Goal: Information Seeking & Learning: Learn about a topic

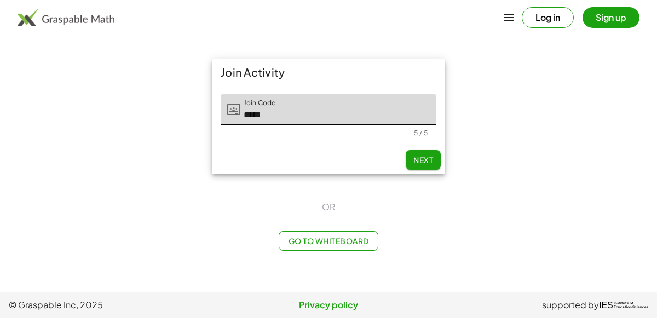
type input "*****"
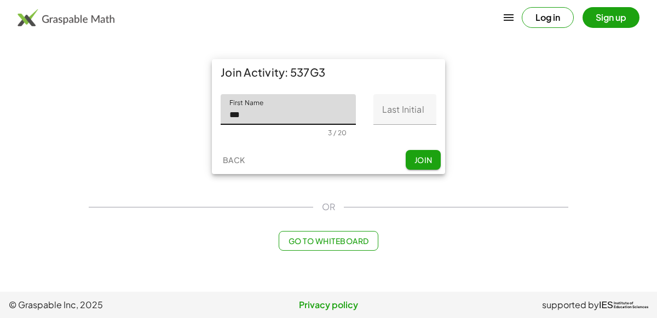
type input "***"
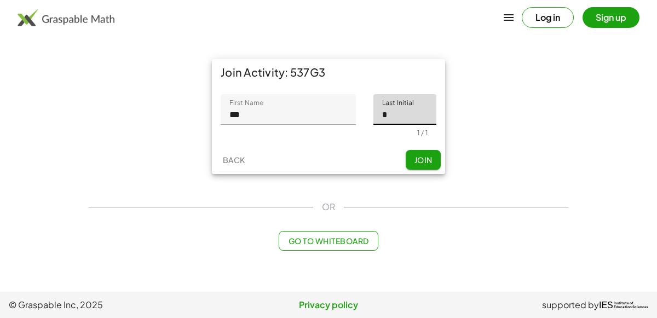
type input "*"
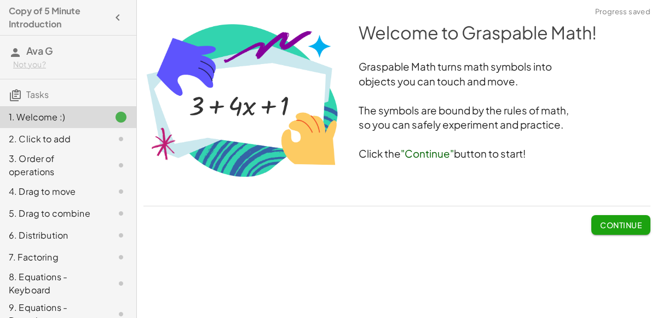
click at [623, 228] on span "Continue" at bounding box center [621, 225] width 42 height 10
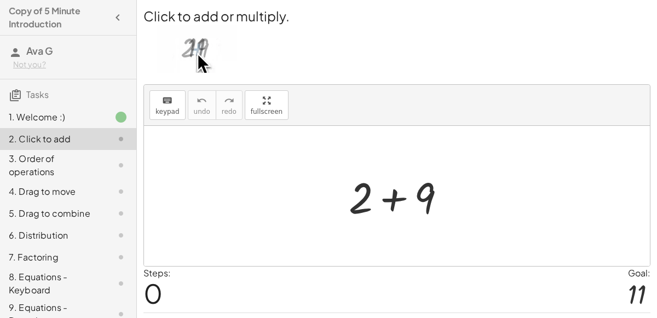
click at [380, 197] on div at bounding box center [402, 196] width 117 height 56
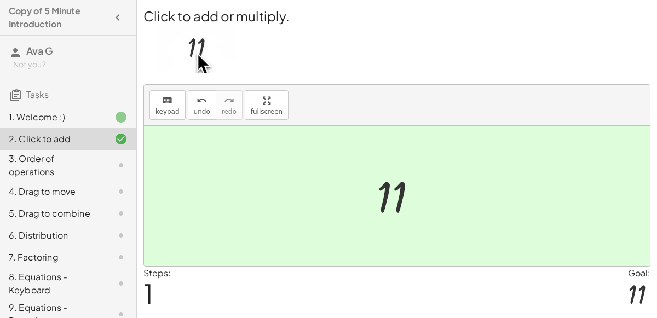
click at [379, 198] on div at bounding box center [401, 196] width 60 height 54
click at [98, 203] on div "3. Order of operations" at bounding box center [68, 214] width 136 height 22
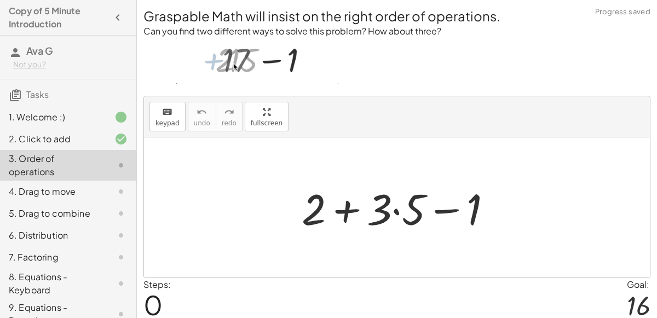
click at [390, 210] on div at bounding box center [401, 208] width 210 height 56
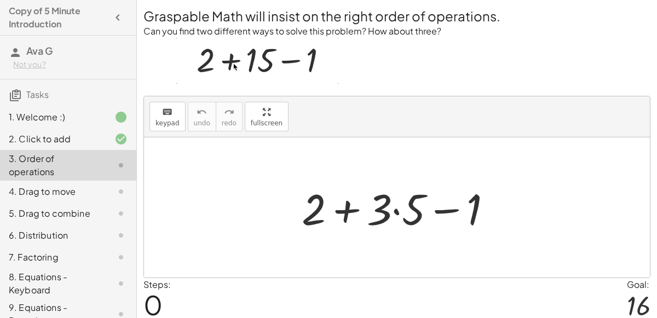
click at [342, 203] on div at bounding box center [401, 208] width 210 height 56
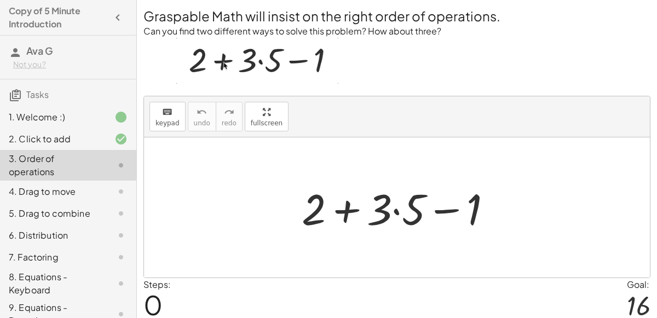
click at [397, 210] on div at bounding box center [401, 208] width 210 height 56
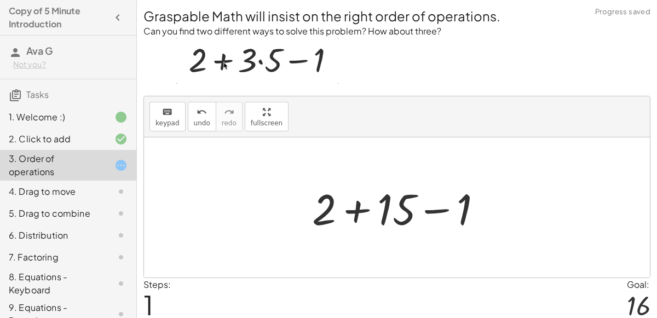
click at [430, 210] on div at bounding box center [402, 208] width 190 height 56
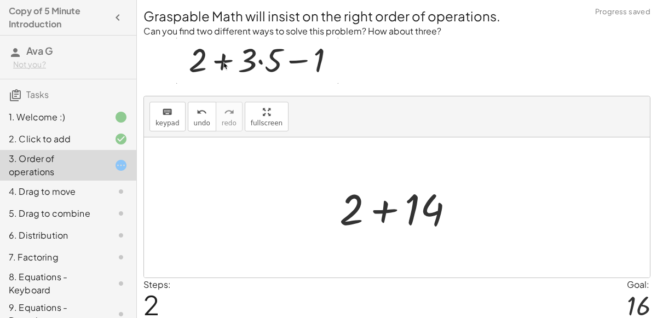
click at [384, 211] on div at bounding box center [401, 208] width 134 height 56
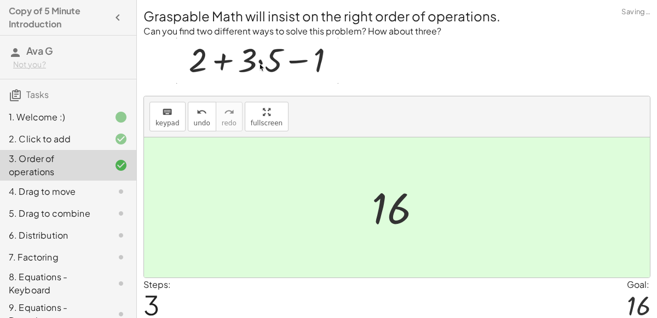
click at [110, 188] on div at bounding box center [112, 191] width 31 height 13
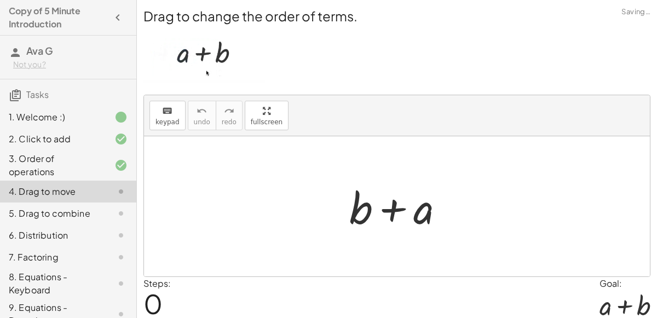
click at [389, 211] on div at bounding box center [401, 207] width 115 height 56
click at [361, 213] on div at bounding box center [401, 207] width 115 height 56
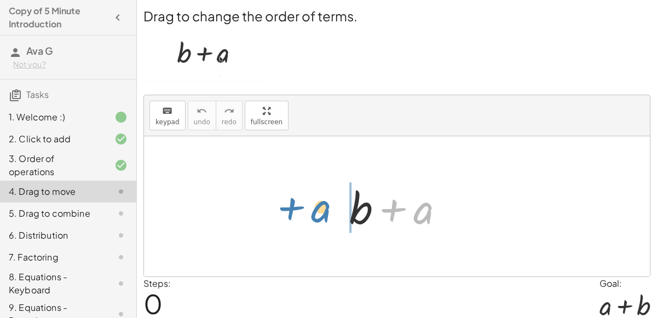
drag, startPoint x: 408, startPoint y: 213, endPoint x: 306, endPoint y: 210, distance: 102.5
click at [306, 210] on div "+ a + b + a" at bounding box center [397, 206] width 506 height 140
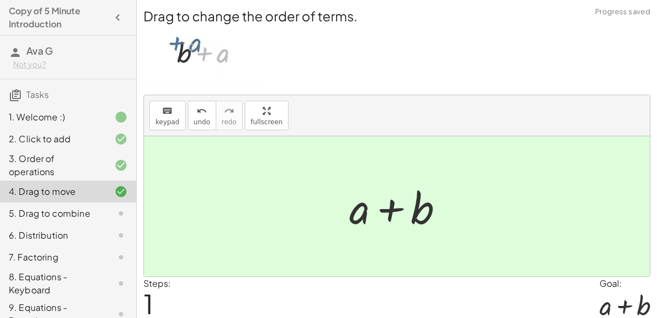
click at [58, 216] on div "5. Drag to combine" at bounding box center [53, 213] width 88 height 13
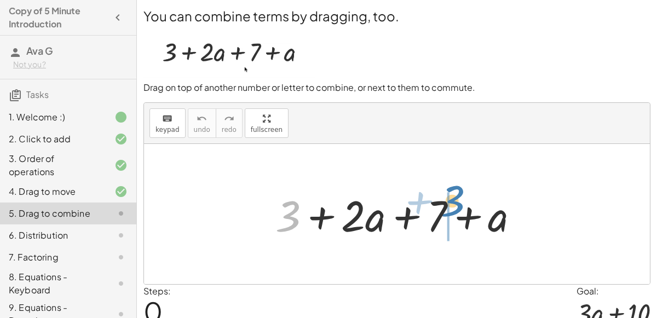
drag, startPoint x: 293, startPoint y: 208, endPoint x: 454, endPoint y: 193, distance: 162.3
click at [454, 193] on div at bounding box center [402, 214] width 264 height 56
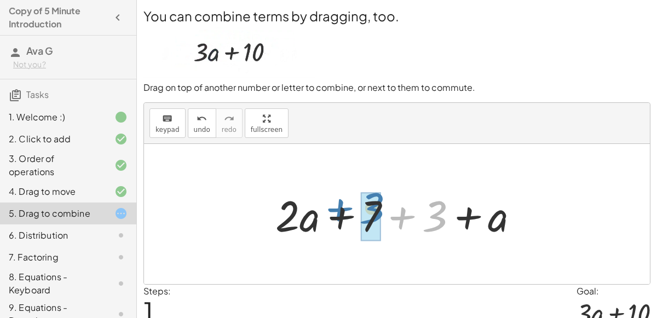
drag, startPoint x: 439, startPoint y: 207, endPoint x: 371, endPoint y: 200, distance: 68.3
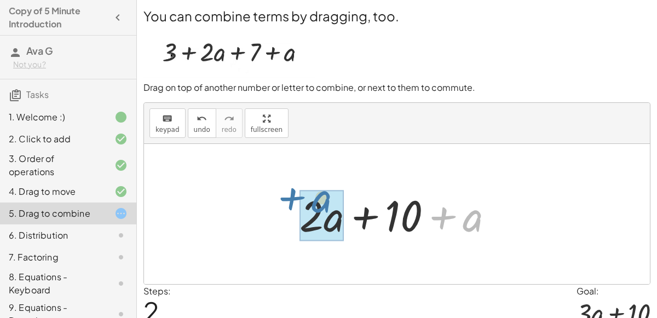
drag, startPoint x: 471, startPoint y: 221, endPoint x: 321, endPoint y: 203, distance: 151.2
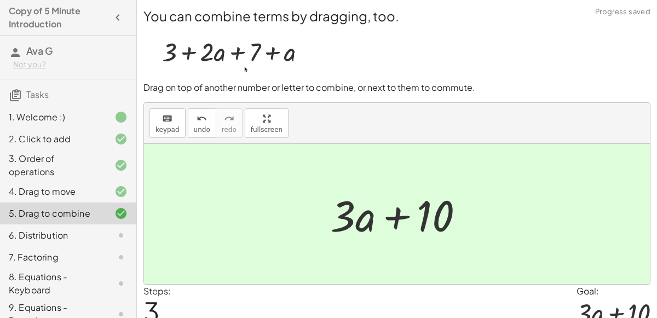
click at [21, 268] on div "6. Distribution" at bounding box center [68, 283] width 136 height 31
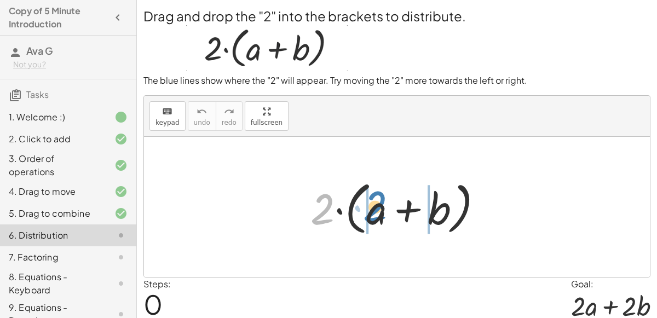
drag, startPoint x: 329, startPoint y: 205, endPoint x: 381, endPoint y: 202, distance: 52.1
click at [381, 202] on div at bounding box center [401, 207] width 192 height 63
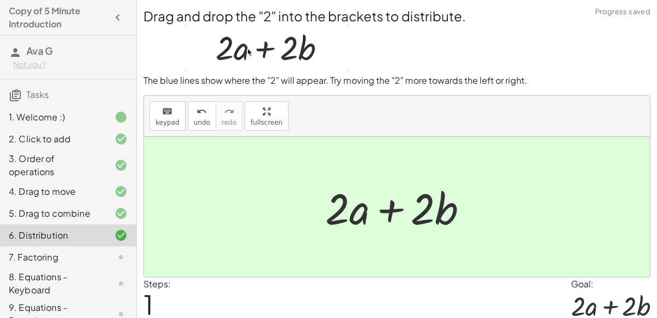
click at [100, 299] on div "7. Factoring" at bounding box center [68, 314] width 136 height 31
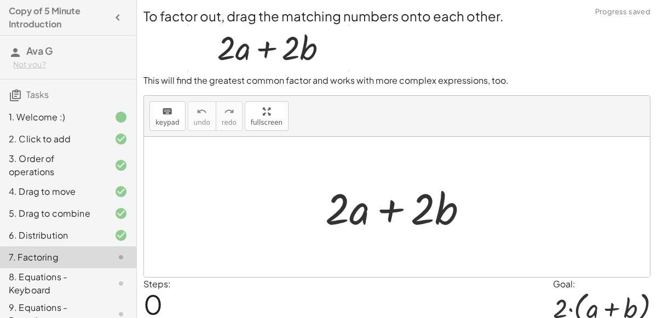
click at [100, 248] on div "7. Factoring" at bounding box center [68, 258] width 136 height 22
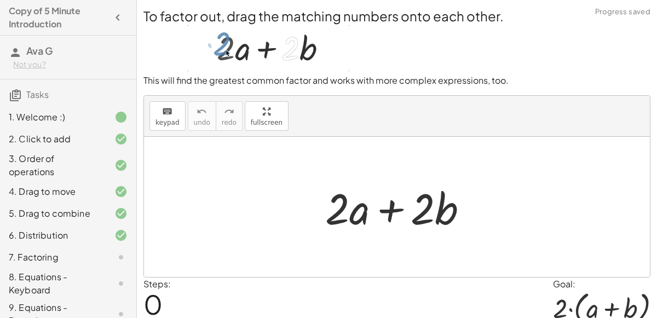
click at [66, 259] on div "7. Factoring" at bounding box center [53, 257] width 88 height 13
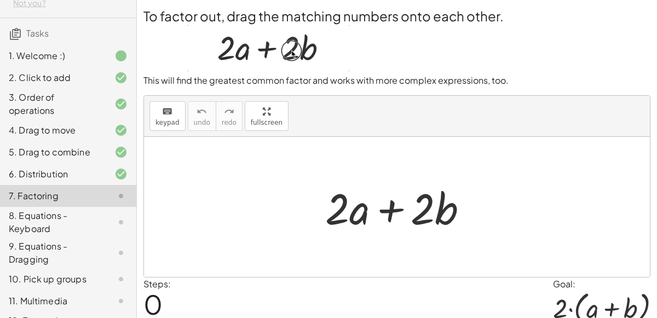
scroll to position [59, 0]
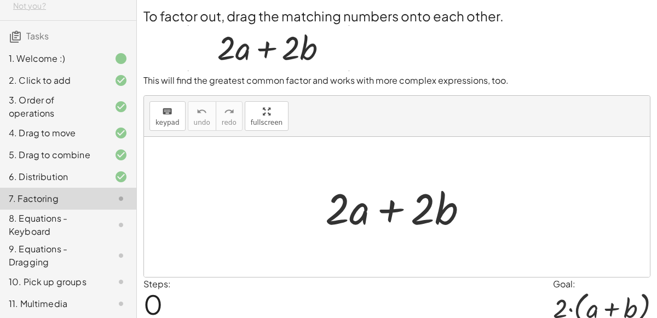
click at [381, 210] on div at bounding box center [401, 207] width 163 height 56
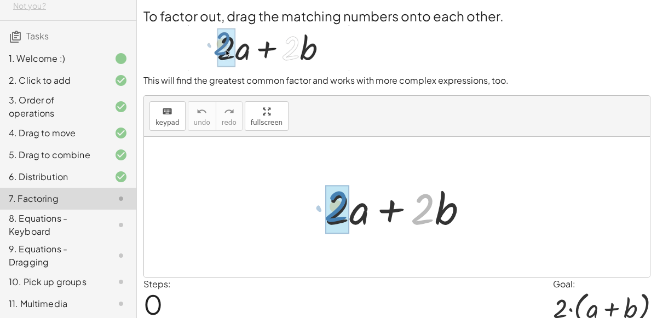
drag, startPoint x: 415, startPoint y: 201, endPoint x: 326, endPoint y: 196, distance: 88.9
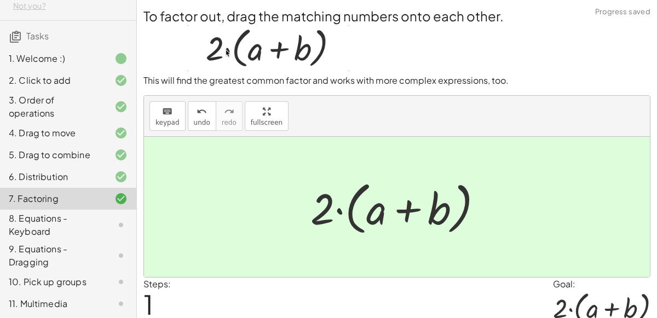
click at [71, 218] on div "8. Equations - Keyboard" at bounding box center [53, 225] width 88 height 26
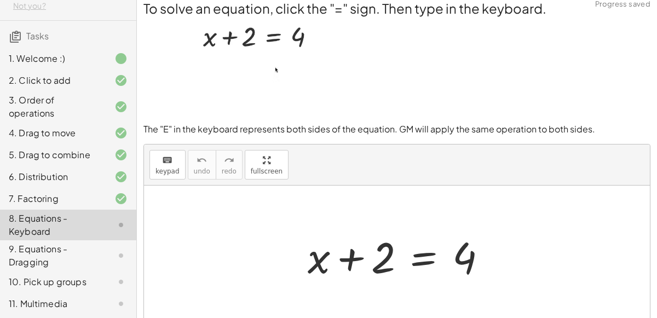
scroll to position [7, 0]
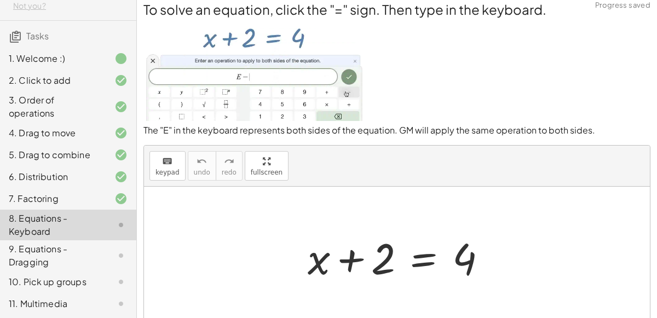
click at [425, 251] on div at bounding box center [401, 257] width 199 height 56
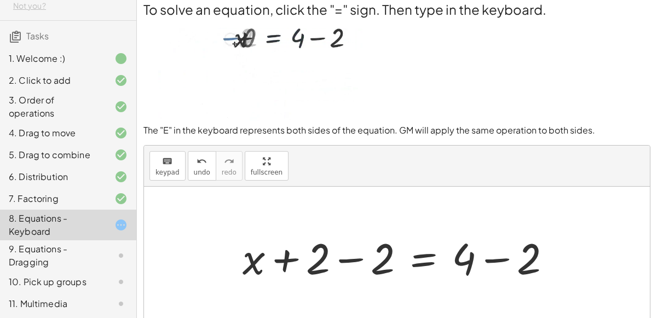
click at [352, 255] on div at bounding box center [401, 257] width 329 height 56
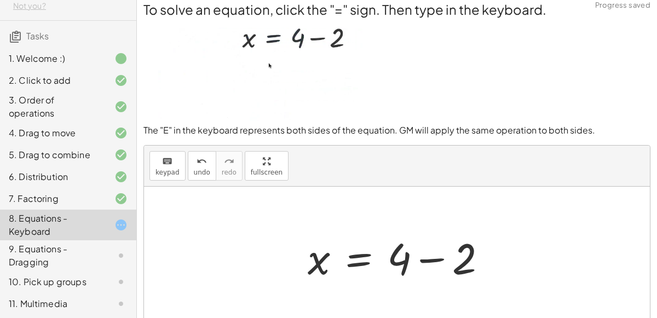
click at [436, 258] on div at bounding box center [401, 257] width 199 height 56
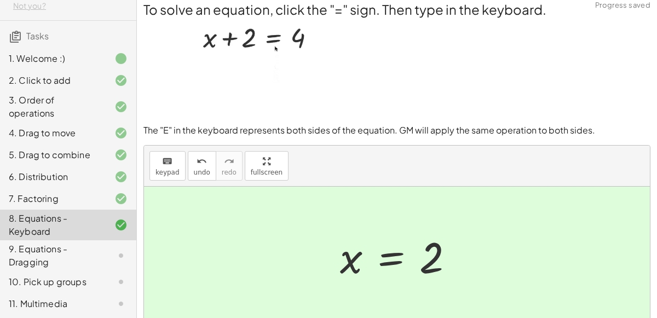
click at [72, 250] on div "9. Equations - Dragging" at bounding box center [53, 256] width 88 height 26
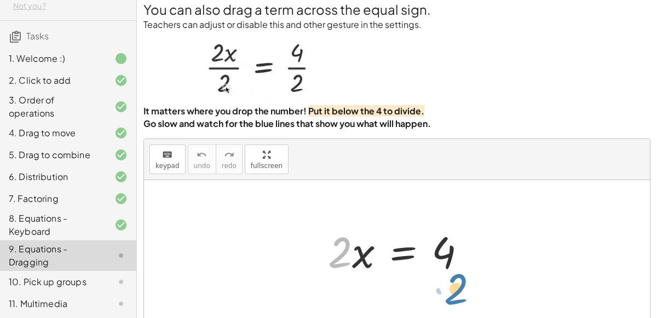
drag, startPoint x: 346, startPoint y: 249, endPoint x: 463, endPoint y: 284, distance: 121.9
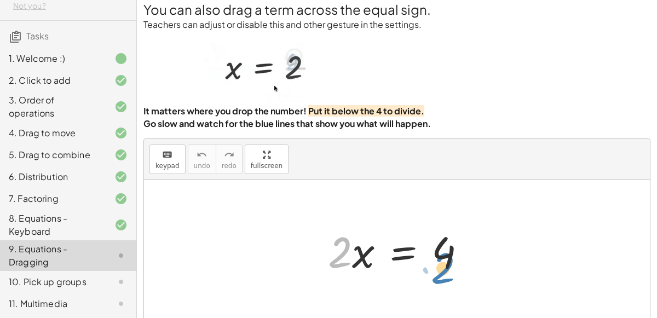
drag, startPoint x: 345, startPoint y: 246, endPoint x: 448, endPoint y: 262, distance: 104.8
click at [448, 262] on div at bounding box center [402, 250] width 158 height 56
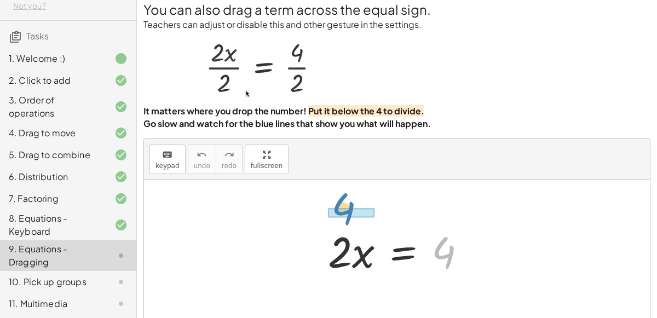
drag, startPoint x: 443, startPoint y: 253, endPoint x: 344, endPoint y: 205, distance: 110.3
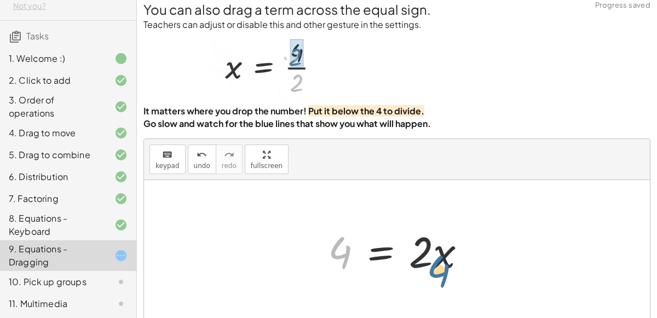
drag, startPoint x: 343, startPoint y: 248, endPoint x: 459, endPoint y: 260, distance: 116.7
click at [459, 260] on div at bounding box center [402, 250] width 158 height 56
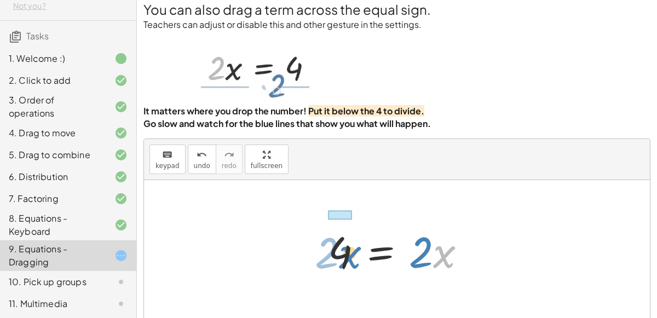
drag, startPoint x: 441, startPoint y: 258, endPoint x: 346, endPoint y: 259, distance: 94.8
click at [346, 259] on div at bounding box center [402, 250] width 158 height 56
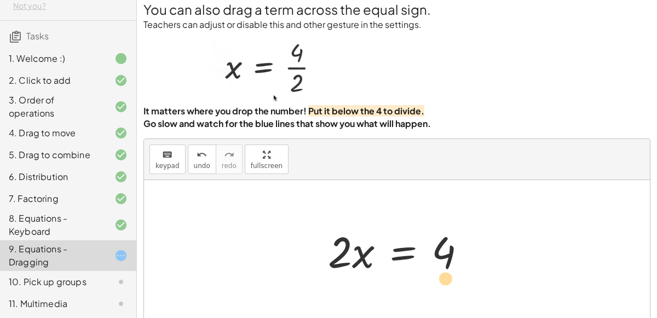
drag, startPoint x: 335, startPoint y: 260, endPoint x: 441, endPoint y: 285, distance: 108.3
click at [441, 285] on div "· 2 · x = 4 4 = · 2 · x · 2 · 2 · x = 4" at bounding box center [397, 250] width 506 height 140
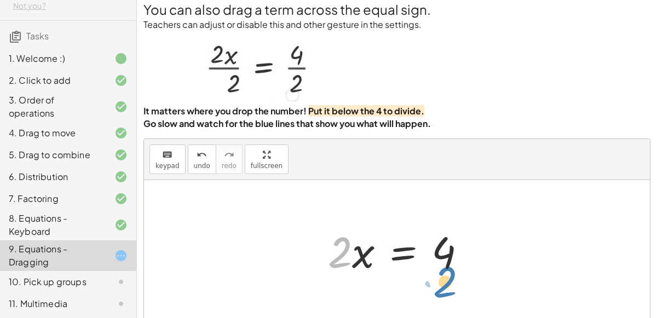
drag, startPoint x: 346, startPoint y: 258, endPoint x: 451, endPoint y: 287, distance: 109.1
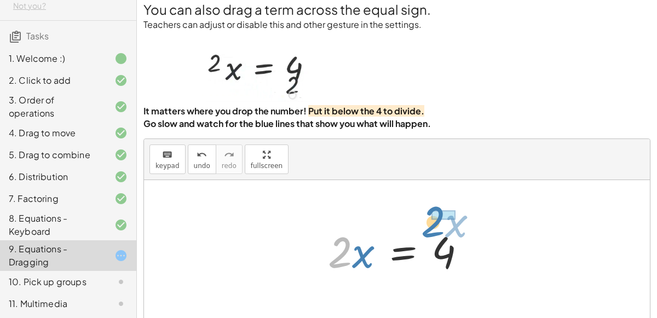
drag, startPoint x: 322, startPoint y: 258, endPoint x: 416, endPoint y: 226, distance: 98.8
click at [416, 226] on div at bounding box center [402, 250] width 158 height 56
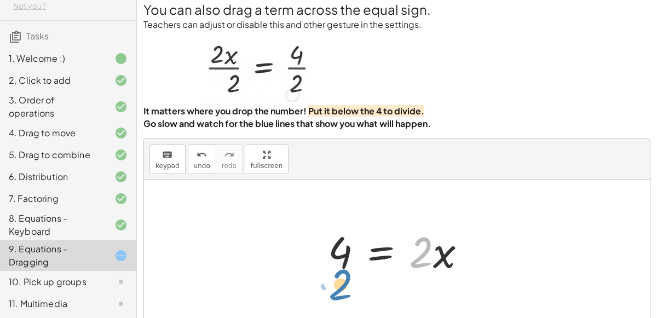
drag, startPoint x: 419, startPoint y: 240, endPoint x: 338, endPoint y: 272, distance: 86.8
click at [338, 272] on div at bounding box center [402, 250] width 158 height 56
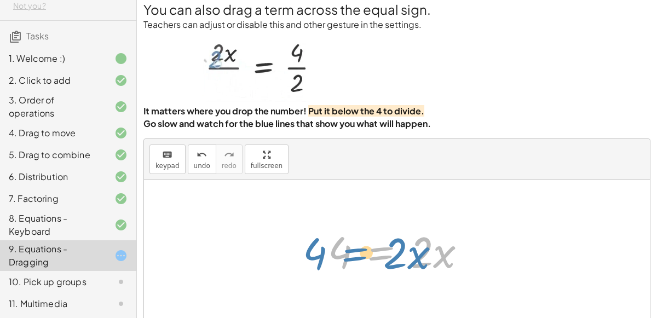
drag, startPoint x: 406, startPoint y: 247, endPoint x: 427, endPoint y: 244, distance: 21.1
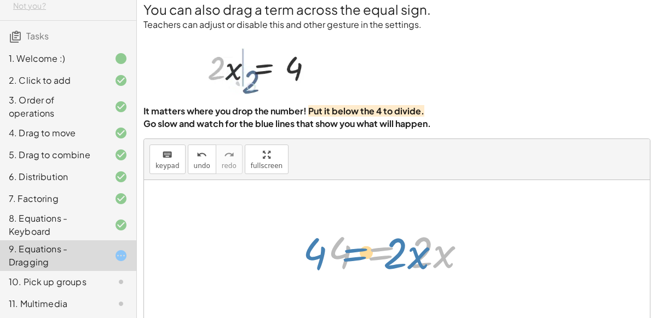
click at [427, 244] on div at bounding box center [402, 250] width 158 height 56
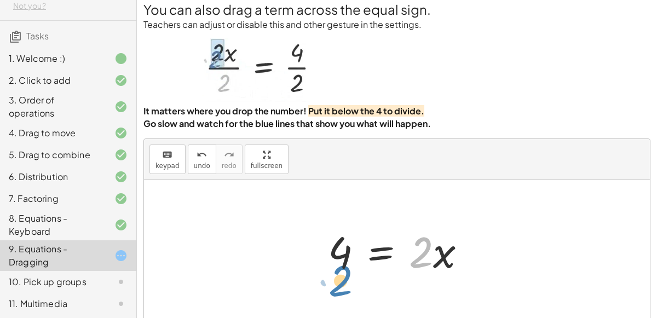
drag, startPoint x: 428, startPoint y: 247, endPoint x: 348, endPoint y: 281, distance: 86.2
click at [348, 281] on div "· 2 · x = 4 4 = · 2 · x · 2 · x = 4 · 2 · 2 · x = 4" at bounding box center [397, 250] width 506 height 140
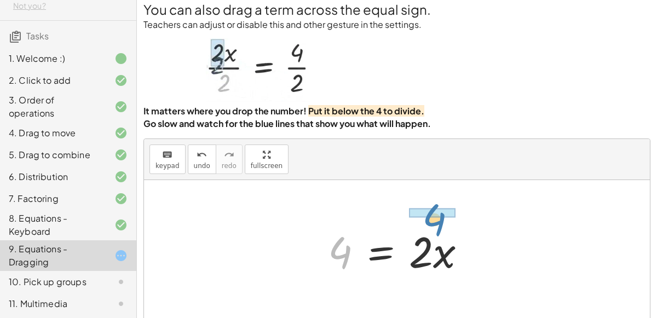
drag, startPoint x: 345, startPoint y: 261, endPoint x: 438, endPoint y: 227, distance: 98.4
click at [438, 227] on div at bounding box center [402, 250] width 158 height 56
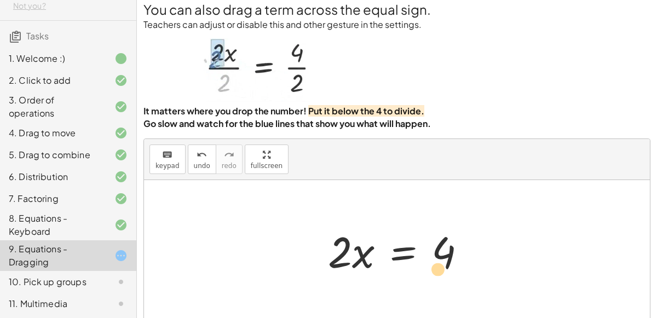
drag, startPoint x: 343, startPoint y: 248, endPoint x: 442, endPoint y: 265, distance: 100.1
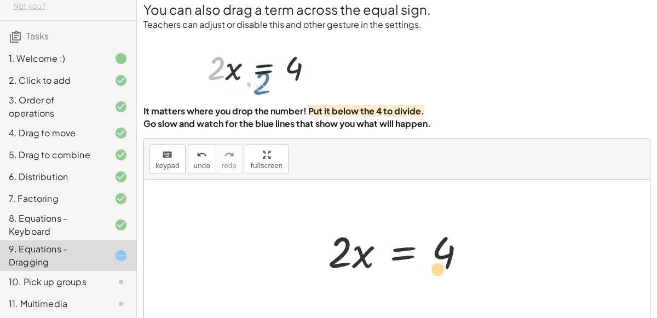
click at [442, 265] on div at bounding box center [402, 250] width 158 height 56
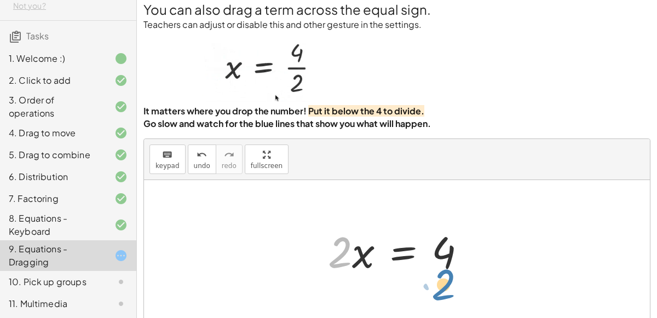
drag, startPoint x: 335, startPoint y: 258, endPoint x: 439, endPoint y: 290, distance: 108.5
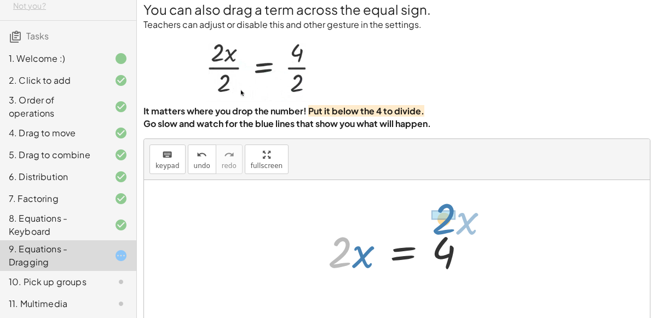
drag, startPoint x: 345, startPoint y: 248, endPoint x: 449, endPoint y: 214, distance: 109.5
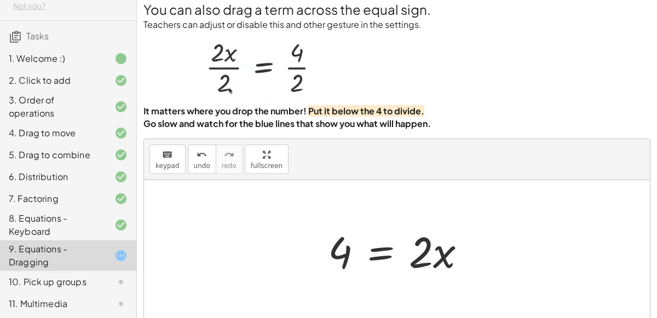
click at [375, 261] on div at bounding box center [402, 250] width 158 height 56
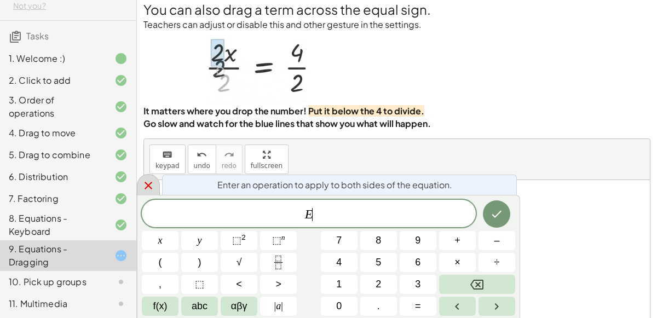
click at [147, 183] on icon at bounding box center [148, 185] width 13 height 13
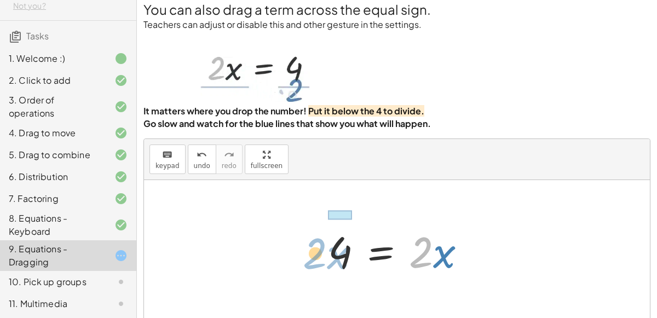
drag, startPoint x: 424, startPoint y: 257, endPoint x: 318, endPoint y: 258, distance: 105.2
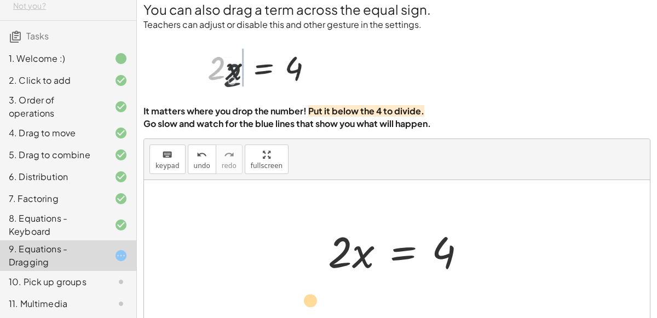
drag, startPoint x: 346, startPoint y: 255, endPoint x: 316, endPoint y: 303, distance: 56.4
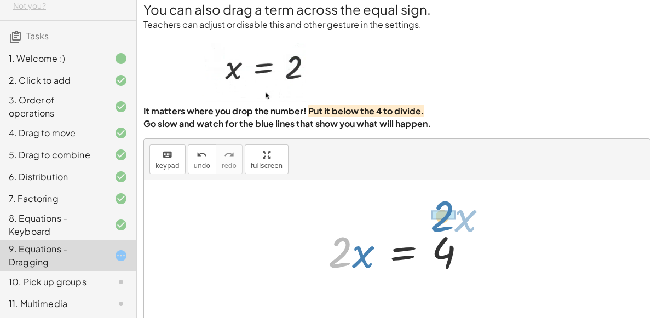
drag, startPoint x: 337, startPoint y: 256, endPoint x: 439, endPoint y: 220, distance: 108.8
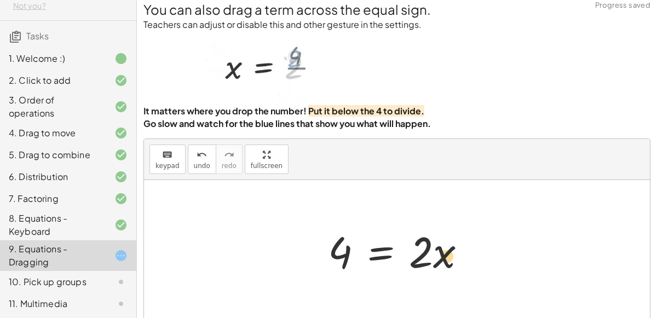
drag, startPoint x: 344, startPoint y: 248, endPoint x: 461, endPoint y: 257, distance: 118.1
click at [461, 257] on div at bounding box center [402, 250] width 158 height 56
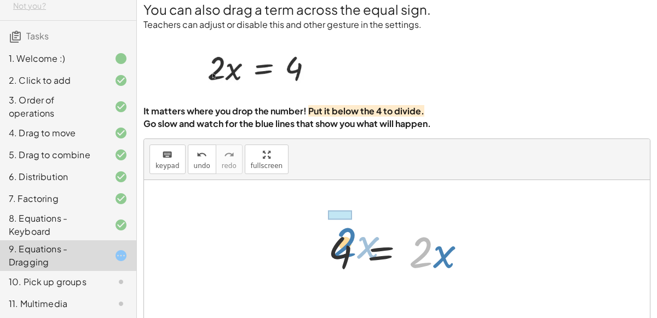
drag, startPoint x: 431, startPoint y: 254, endPoint x: 325, endPoint y: 245, distance: 106.7
click at [325, 245] on div at bounding box center [402, 250] width 158 height 56
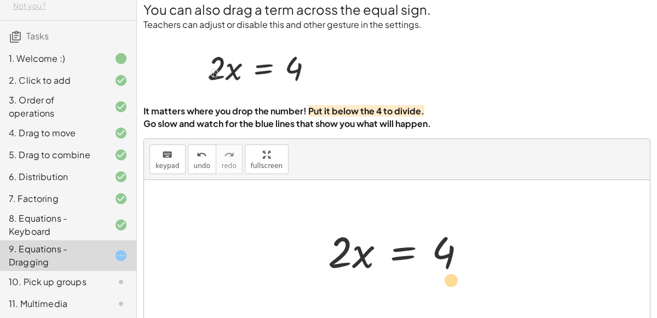
drag, startPoint x: 336, startPoint y: 265, endPoint x: 384, endPoint y: 295, distance: 56.9
click at [384, 295] on div "· 2 · x = 4 4 = · 2 · x · 2 · x = 4 4 = · 2 · x · 2 · x = 4 4 = · 2 · x · 2 · x…" at bounding box center [397, 250] width 506 height 140
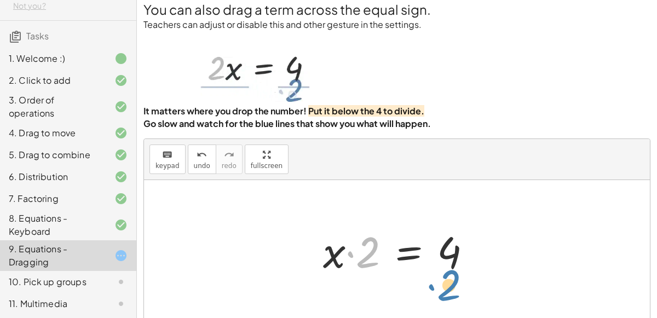
drag, startPoint x: 369, startPoint y: 262, endPoint x: 450, endPoint y: 294, distance: 87.3
click at [450, 294] on div "· 2 · x = 4 4 = · 2 · x · 2 · x = 4 4 = · 2 · x · 2 · x = 4 4 = · 2 · x · 2 · x…" at bounding box center [397, 250] width 506 height 140
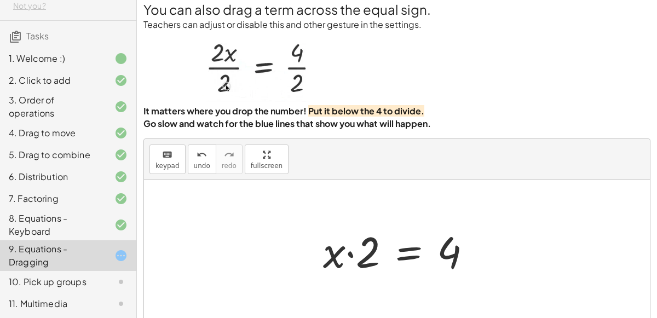
click at [352, 254] on div at bounding box center [402, 250] width 168 height 56
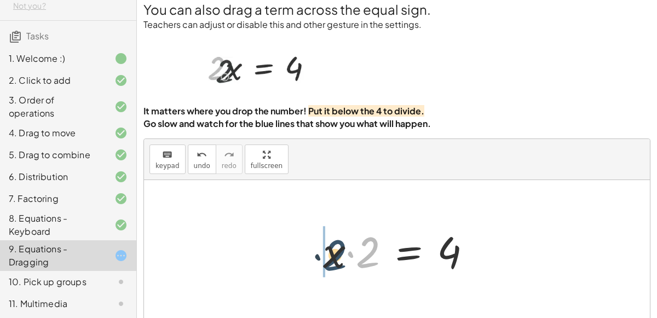
drag, startPoint x: 363, startPoint y: 260, endPoint x: 319, endPoint y: 264, distance: 44.5
click at [319, 264] on div at bounding box center [402, 250] width 168 height 56
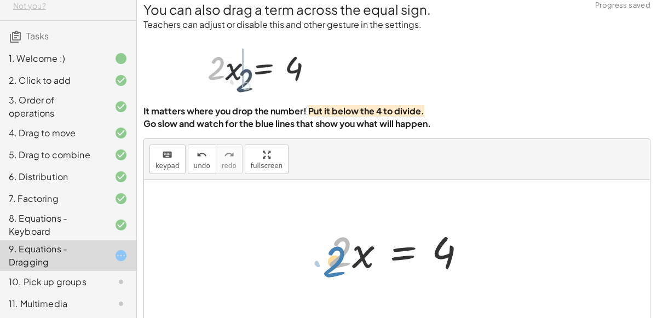
drag, startPoint x: 340, startPoint y: 257, endPoint x: 335, endPoint y: 266, distance: 10.3
click at [335, 266] on div at bounding box center [402, 250] width 158 height 56
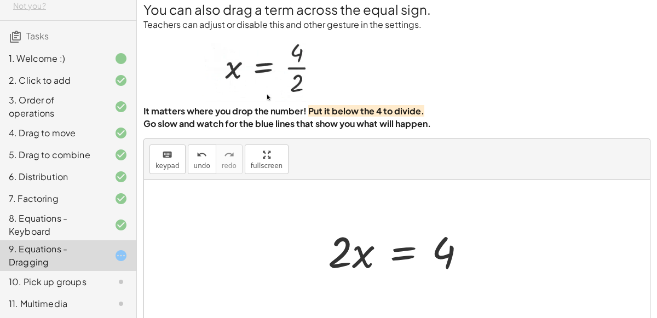
click at [401, 251] on div at bounding box center [402, 250] width 158 height 56
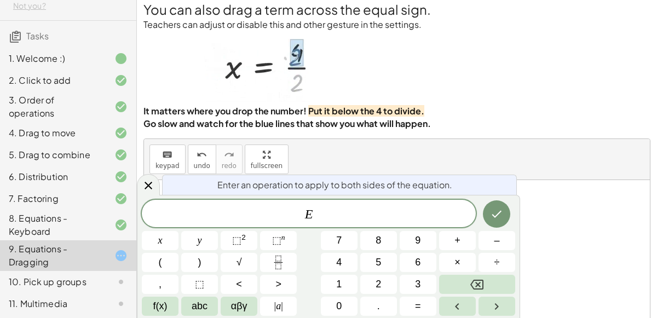
click at [401, 251] on div "E x y ⬚ 2 ⬚ n 7 8 9 + – ( ) √ 4 5 6 × ÷ , ⬚ < > 1 2 3 f(x) abc αβγ | a | 0 . =" at bounding box center [329, 258] width 374 height 116
click at [148, 186] on icon at bounding box center [149, 186] width 8 height 8
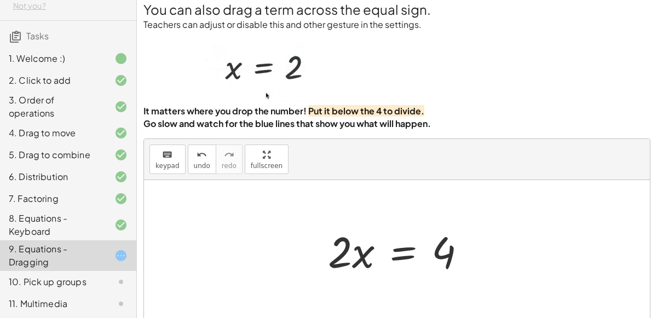
click at [409, 258] on div at bounding box center [402, 250] width 158 height 56
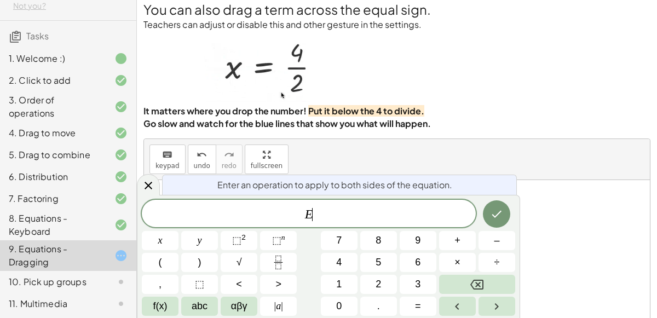
click at [409, 258] on button "6" at bounding box center [418, 262] width 37 height 19
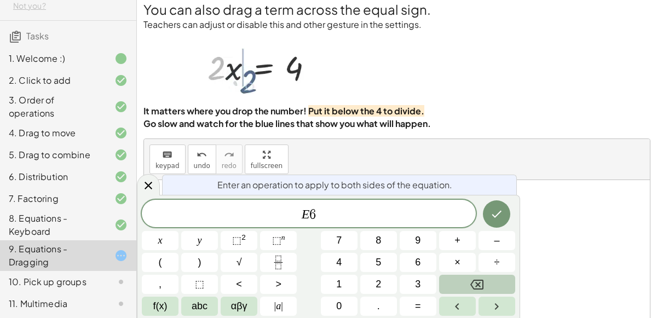
click at [475, 277] on button "Backspace" at bounding box center [477, 284] width 76 height 19
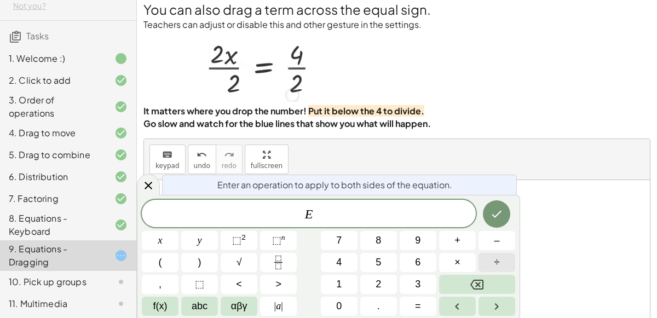
click at [512, 257] on button "÷" at bounding box center [497, 262] width 37 height 19
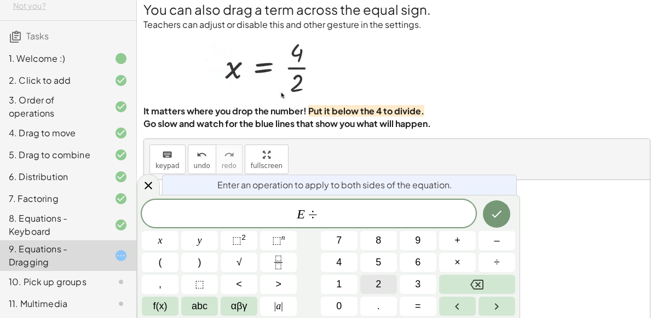
click at [382, 287] on button "2" at bounding box center [379, 284] width 37 height 19
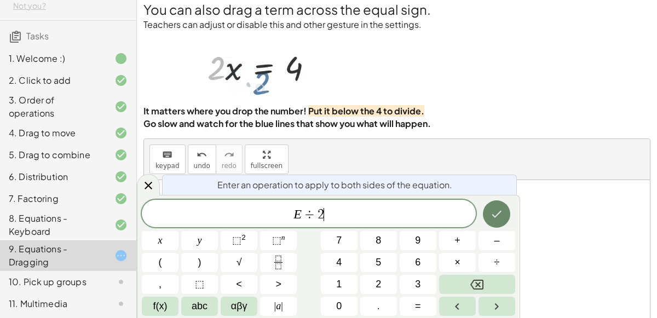
click at [495, 211] on icon "Done" at bounding box center [496, 214] width 13 height 13
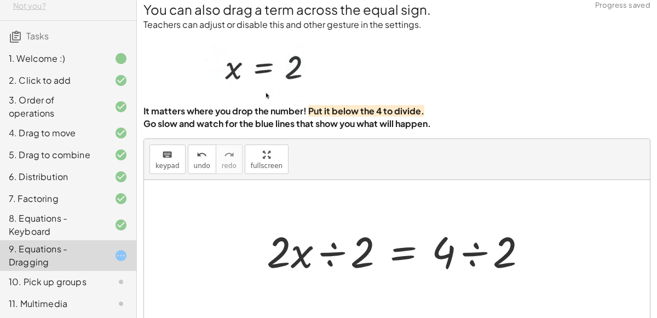
click at [410, 251] on div at bounding box center [401, 250] width 281 height 56
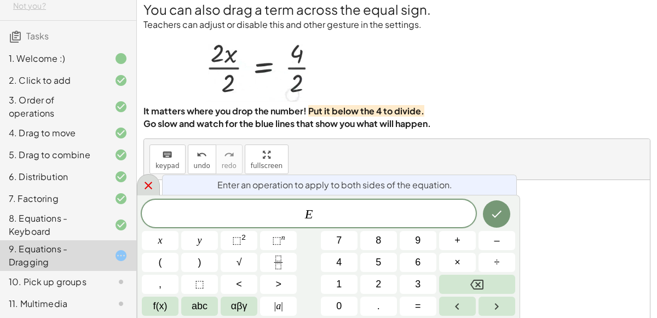
click at [149, 190] on icon at bounding box center [148, 185] width 13 height 13
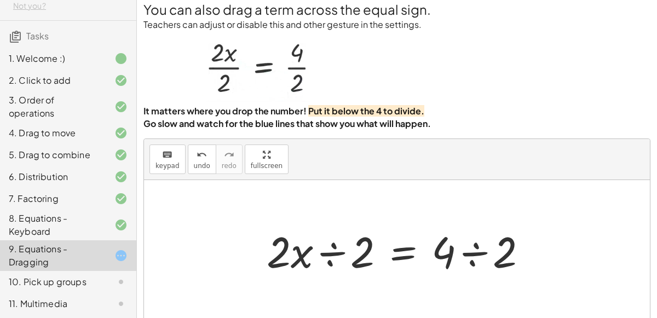
click at [323, 251] on div at bounding box center [401, 250] width 281 height 56
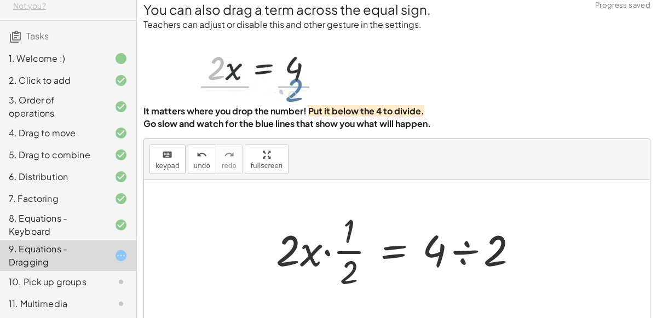
click at [470, 251] on div at bounding box center [402, 250] width 262 height 84
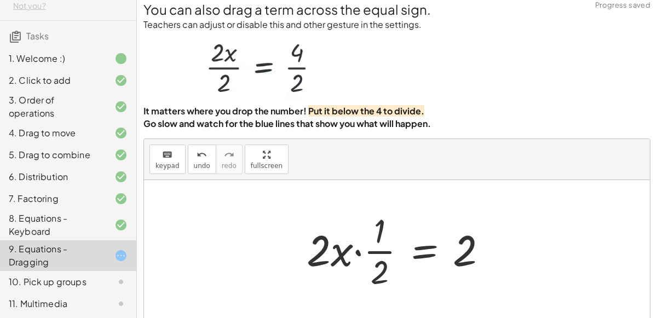
click at [342, 254] on div at bounding box center [401, 250] width 201 height 84
click at [357, 248] on div at bounding box center [401, 250] width 201 height 84
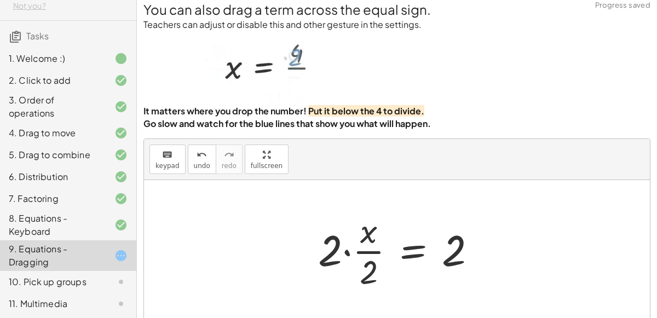
click at [347, 249] on div at bounding box center [402, 250] width 178 height 84
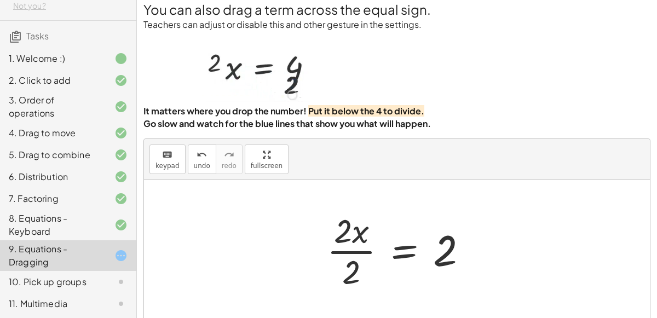
click at [411, 243] on div at bounding box center [402, 250] width 161 height 84
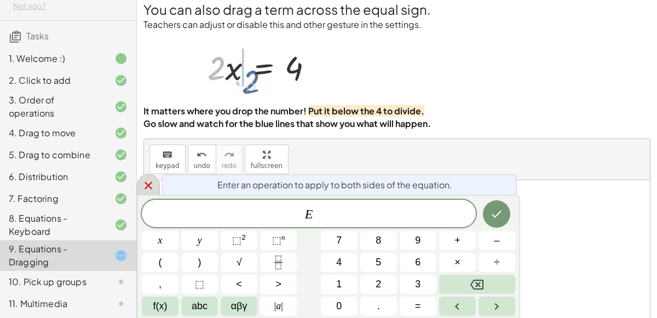
click at [150, 184] on icon at bounding box center [149, 186] width 8 height 8
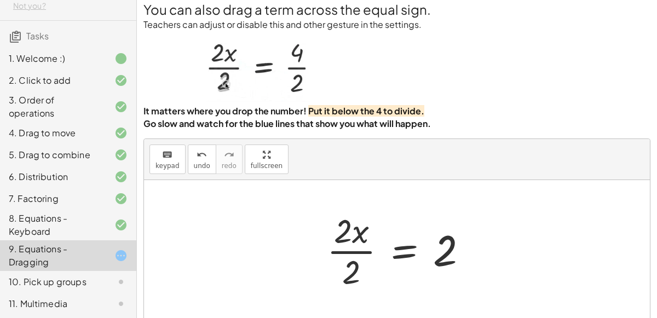
click at [348, 226] on div at bounding box center [402, 250] width 161 height 84
click at [357, 251] on div at bounding box center [402, 250] width 161 height 84
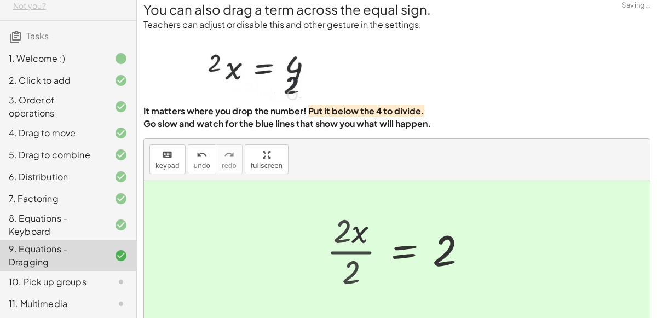
click at [357, 251] on div at bounding box center [415, 251] width 134 height 54
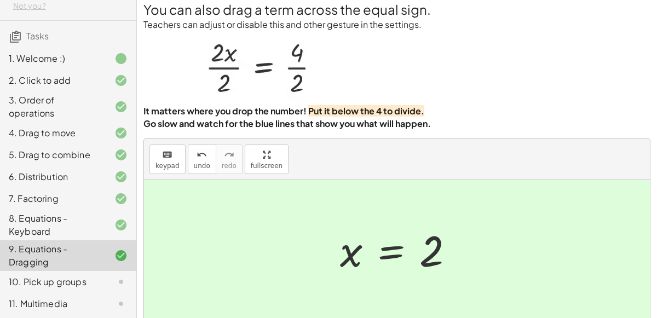
click at [95, 280] on div "10. Pick up groups" at bounding box center [53, 282] width 88 height 13
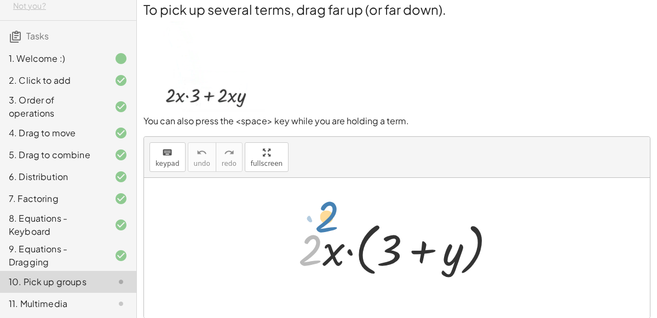
drag, startPoint x: 317, startPoint y: 252, endPoint x: 325, endPoint y: 242, distance: 12.8
click at [325, 242] on div at bounding box center [401, 248] width 217 height 63
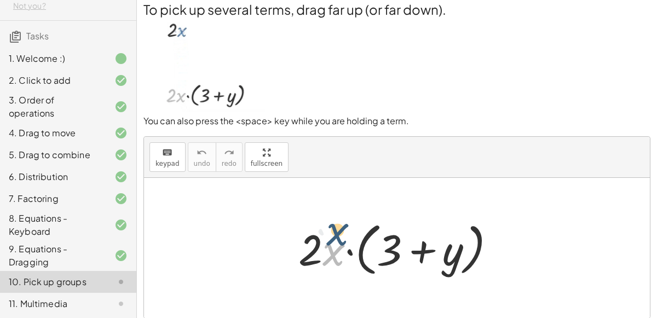
drag, startPoint x: 330, startPoint y: 253, endPoint x: 334, endPoint y: 241, distance: 12.5
click at [334, 241] on div at bounding box center [401, 248] width 217 height 63
click at [317, 246] on div at bounding box center [401, 248] width 217 height 63
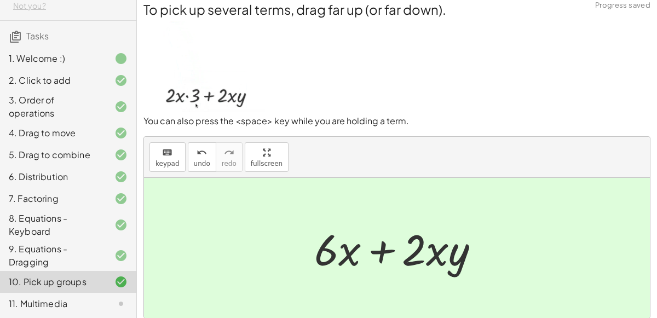
scroll to position [133, 0]
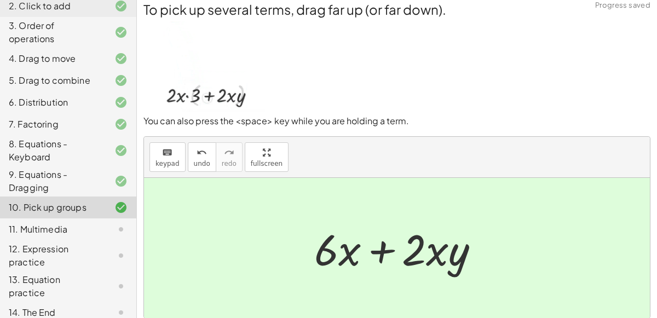
click at [62, 229] on div "11. Multimedia" at bounding box center [53, 229] width 88 height 13
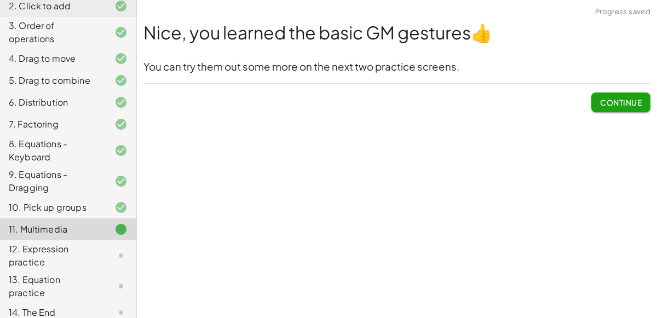
click at [602, 102] on span "Continue" at bounding box center [621, 103] width 42 height 10
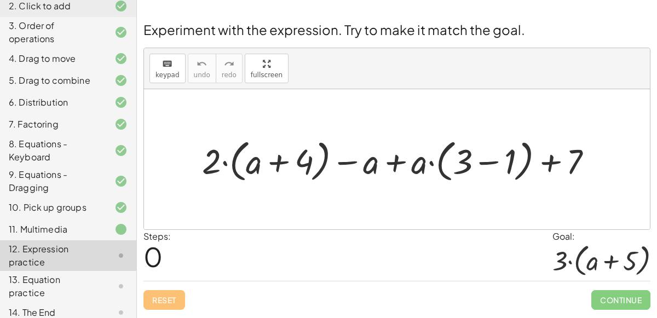
click at [227, 161] on div at bounding box center [402, 159] width 410 height 51
click at [279, 165] on div at bounding box center [402, 159] width 410 height 51
click at [350, 161] on div at bounding box center [402, 159] width 410 height 51
click at [397, 159] on div at bounding box center [402, 159] width 410 height 51
click at [432, 162] on div at bounding box center [402, 159] width 410 height 51
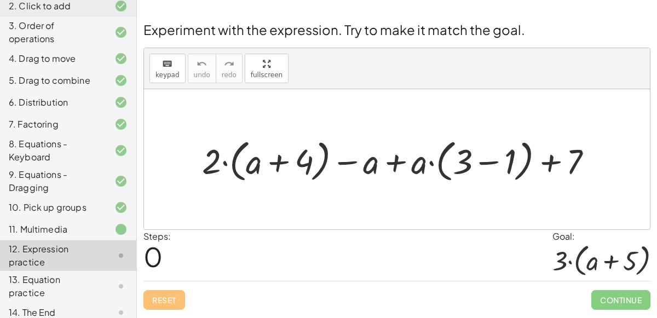
click at [488, 160] on div at bounding box center [402, 159] width 410 height 51
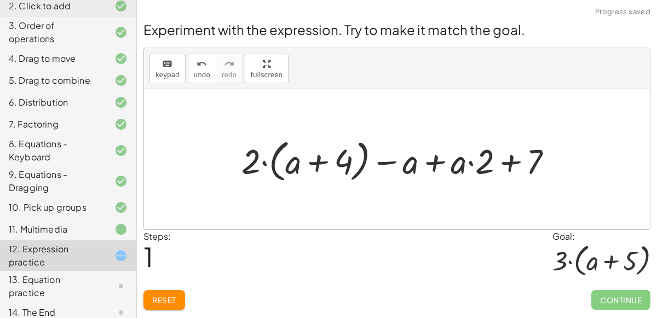
click at [513, 160] on div at bounding box center [401, 159] width 331 height 51
click at [470, 161] on div at bounding box center [401, 159] width 331 height 51
click at [433, 160] on div at bounding box center [401, 159] width 331 height 51
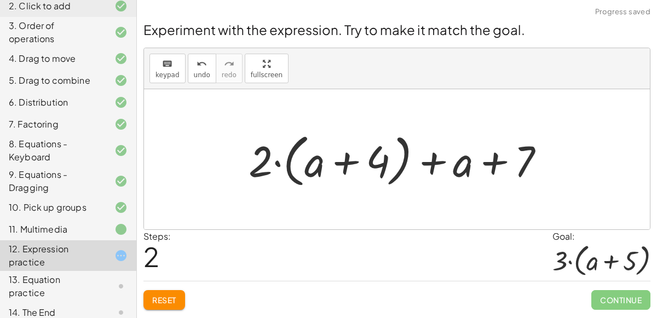
click at [356, 163] on div at bounding box center [401, 159] width 316 height 63
click at [278, 163] on div at bounding box center [401, 159] width 316 height 63
click at [437, 161] on div at bounding box center [401, 159] width 316 height 63
click at [497, 162] on div at bounding box center [401, 159] width 316 height 63
drag, startPoint x: 457, startPoint y: 163, endPoint x: 338, endPoint y: 165, distance: 119.5
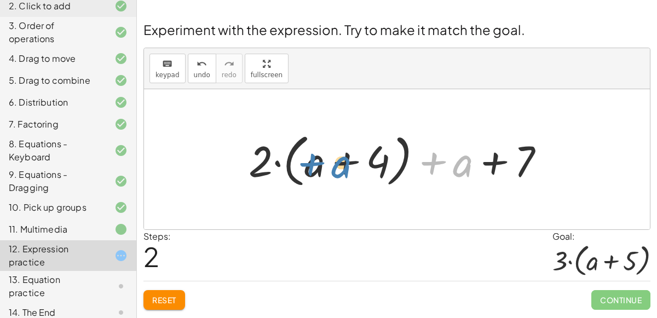
click at [338, 165] on div at bounding box center [401, 159] width 316 height 63
click at [407, 157] on div at bounding box center [401, 159] width 316 height 63
click at [404, 156] on div at bounding box center [401, 159] width 316 height 63
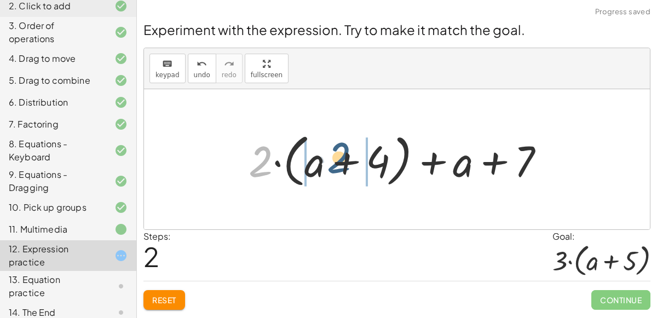
drag, startPoint x: 258, startPoint y: 169, endPoint x: 342, endPoint y: 170, distance: 84.4
click at [342, 170] on div at bounding box center [401, 159] width 316 height 63
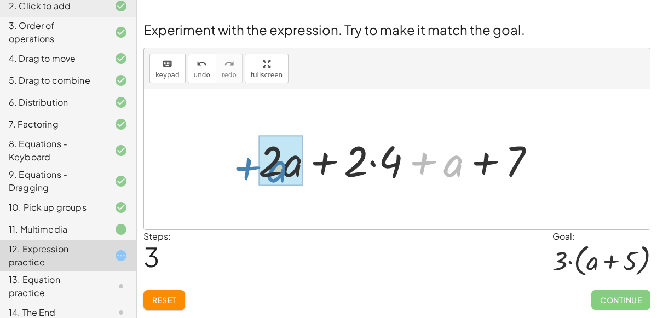
drag, startPoint x: 444, startPoint y: 159, endPoint x: 275, endPoint y: 163, distance: 168.8
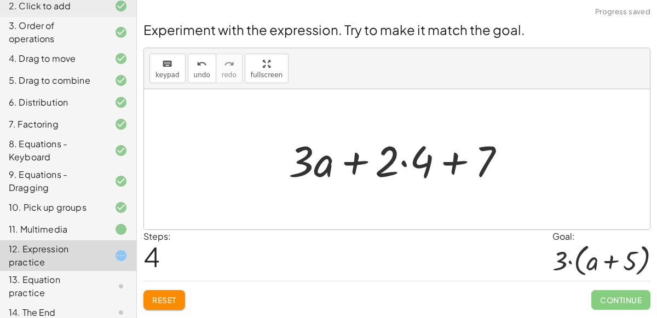
click at [403, 161] on div at bounding box center [401, 159] width 236 height 56
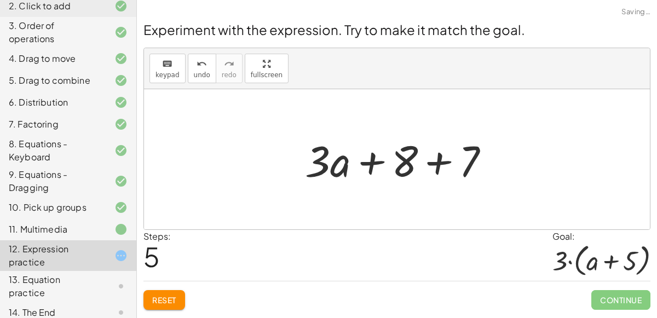
click at [439, 164] on div at bounding box center [402, 159] width 204 height 56
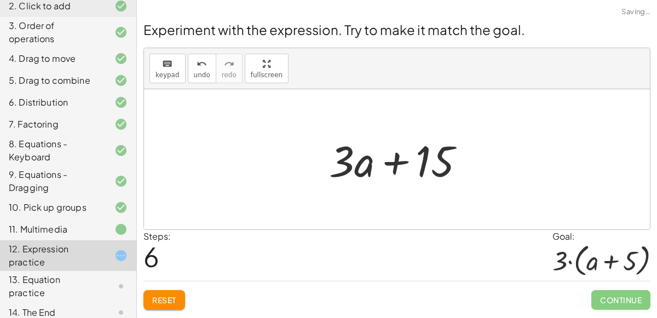
click at [392, 165] on div at bounding box center [402, 159] width 156 height 56
click at [194, 71] on span "undo" at bounding box center [202, 75] width 16 height 8
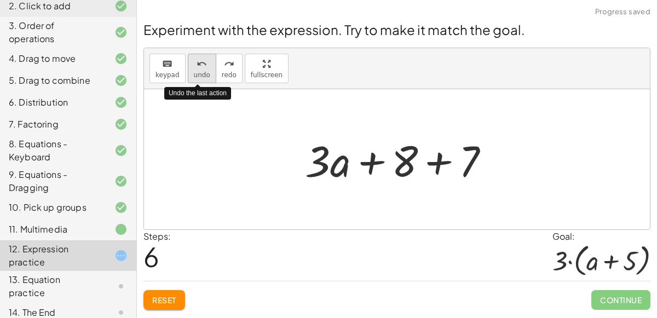
click at [194, 71] on span "undo" at bounding box center [202, 75] width 16 height 8
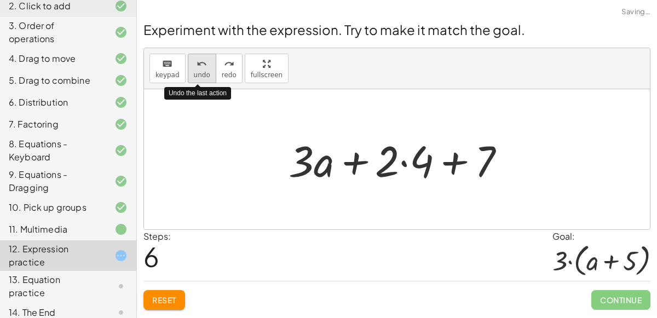
click at [194, 71] on span "undo" at bounding box center [202, 75] width 16 height 8
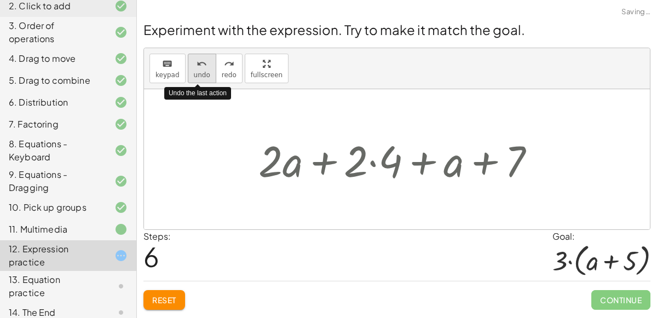
click at [194, 71] on span "undo" at bounding box center [202, 75] width 16 height 8
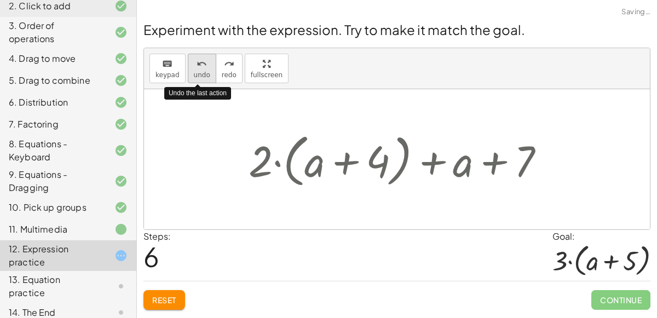
click at [194, 71] on span "undo" at bounding box center [202, 75] width 16 height 8
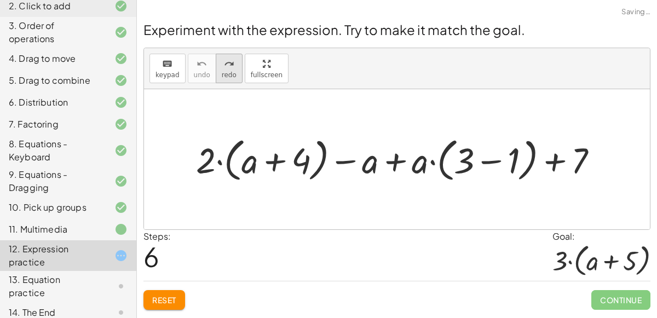
click at [224, 65] on icon "redo" at bounding box center [229, 64] width 10 height 13
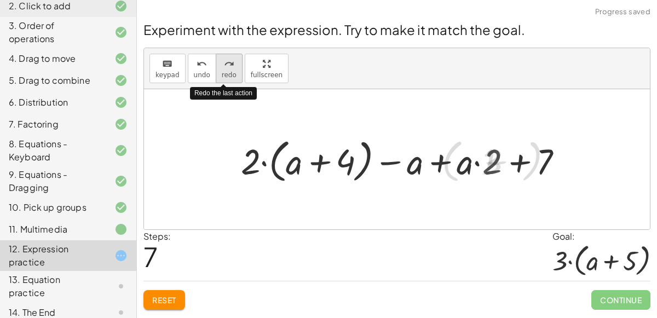
click at [224, 65] on icon "redo" at bounding box center [229, 64] width 10 height 13
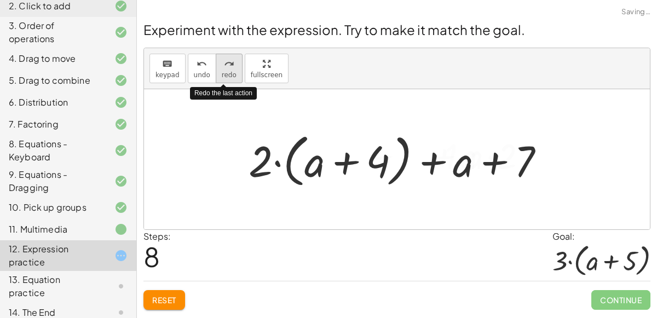
click at [224, 65] on icon "redo" at bounding box center [229, 64] width 10 height 13
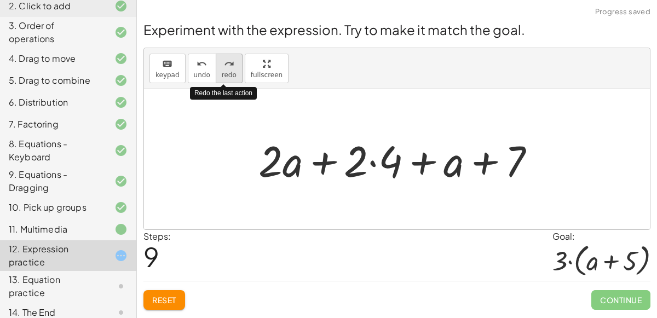
click at [224, 65] on icon "redo" at bounding box center [229, 64] width 10 height 13
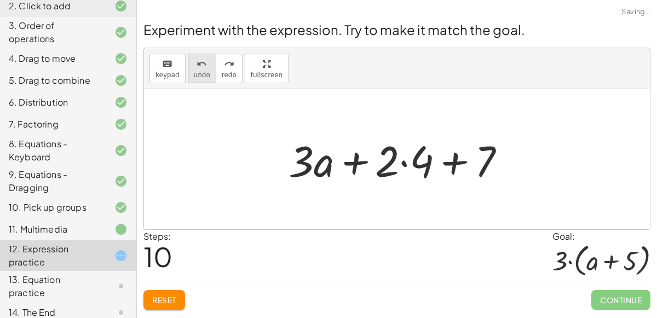
click at [205, 65] on button "undo undo" at bounding box center [202, 69] width 28 height 30
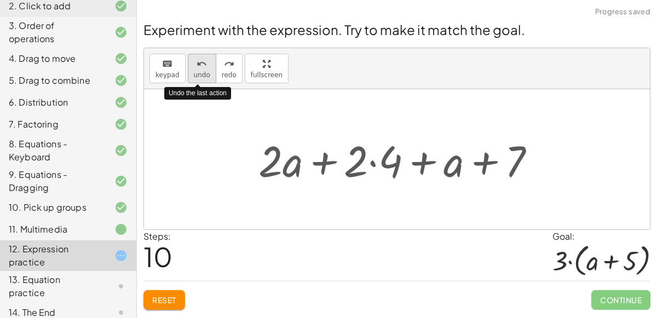
click at [205, 65] on button "undo undo" at bounding box center [202, 69] width 28 height 30
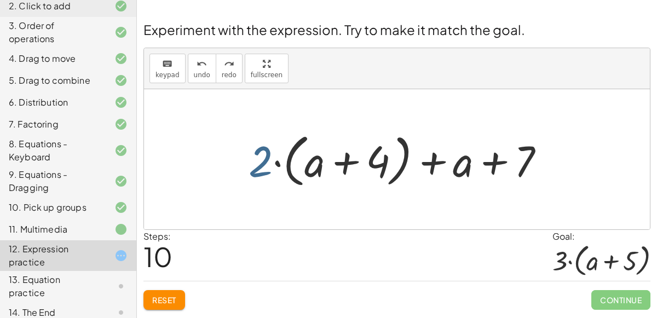
click at [259, 158] on div at bounding box center [401, 159] width 316 height 63
click at [222, 71] on span "redo" at bounding box center [229, 75] width 15 height 8
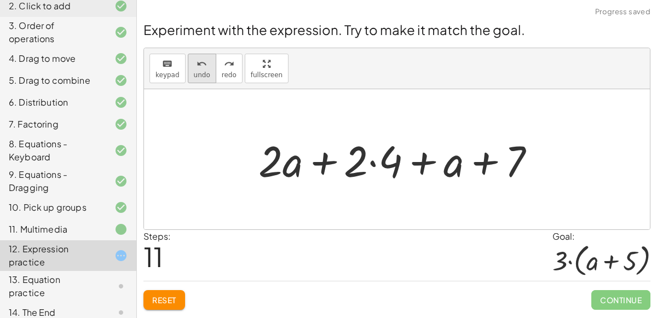
click at [203, 66] on div "undo" at bounding box center [202, 63] width 16 height 13
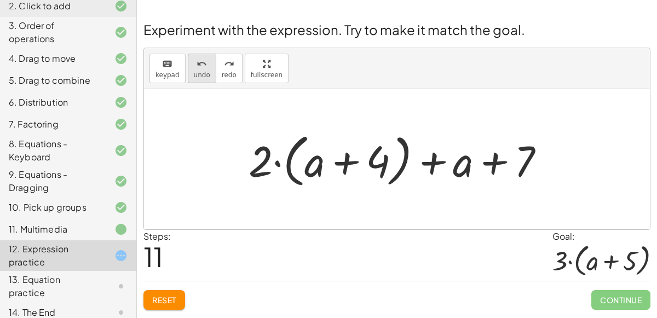
click at [197, 59] on icon "undo" at bounding box center [202, 64] width 10 height 13
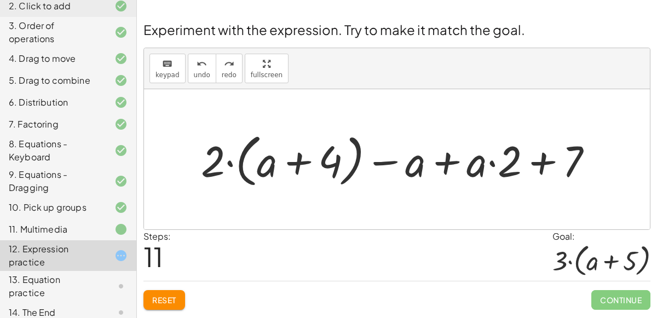
click at [385, 161] on div at bounding box center [402, 159] width 412 height 63
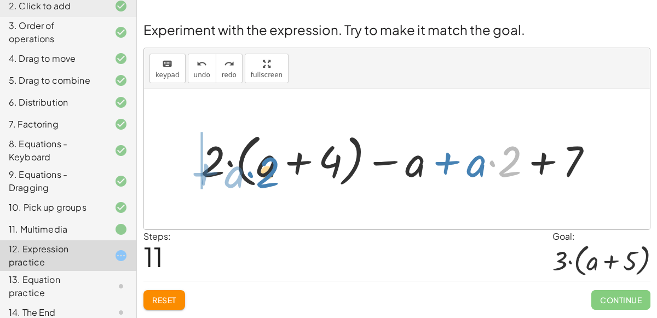
drag, startPoint x: 504, startPoint y: 169, endPoint x: 263, endPoint y: 180, distance: 241.3
click at [263, 180] on div at bounding box center [402, 159] width 412 height 63
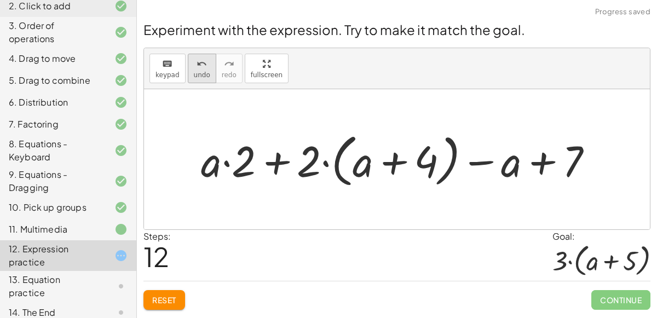
click at [204, 60] on div "undo" at bounding box center [202, 63] width 16 height 13
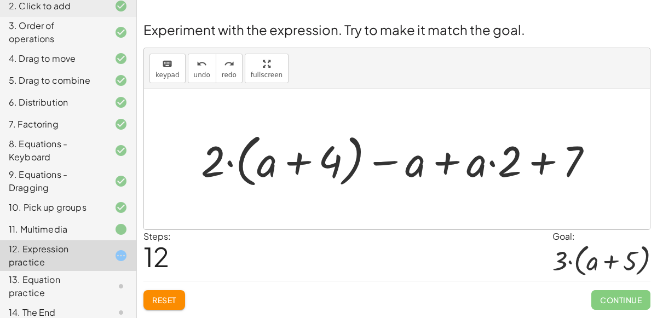
click at [493, 162] on div at bounding box center [402, 159] width 412 height 63
click at [536, 163] on div at bounding box center [402, 159] width 412 height 63
click at [447, 161] on div at bounding box center [402, 159] width 412 height 63
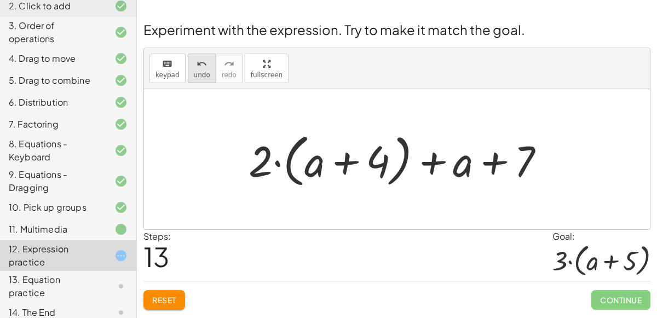
click at [194, 73] on span "undo" at bounding box center [202, 75] width 16 height 8
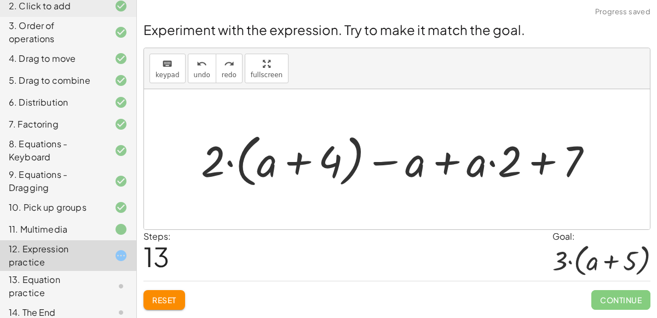
click at [453, 157] on div at bounding box center [402, 159] width 412 height 63
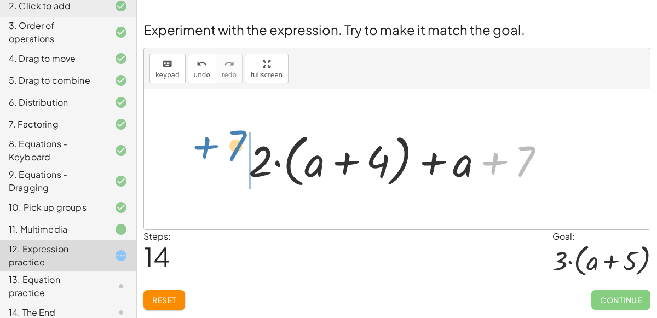
drag, startPoint x: 528, startPoint y: 155, endPoint x: 242, endPoint y: 140, distance: 286.4
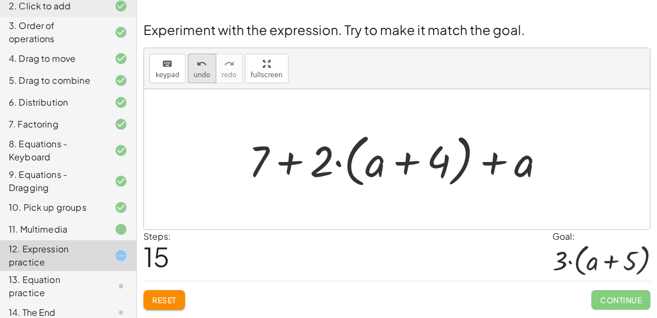
click at [201, 70] on button "undo undo" at bounding box center [202, 69] width 28 height 30
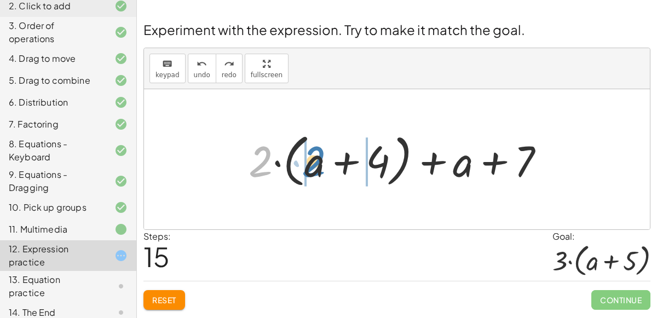
drag, startPoint x: 249, startPoint y: 155, endPoint x: 302, endPoint y: 155, distance: 52.6
click at [302, 155] on div at bounding box center [401, 159] width 316 height 63
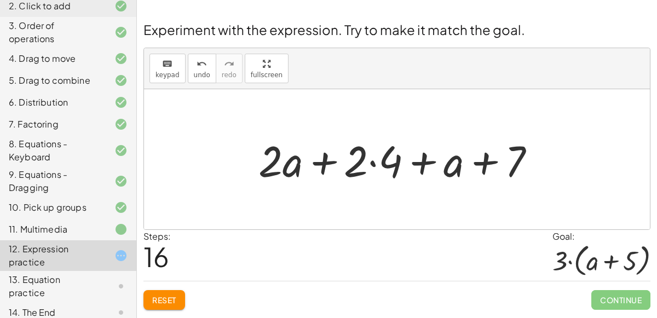
click at [374, 162] on div at bounding box center [401, 159] width 297 height 56
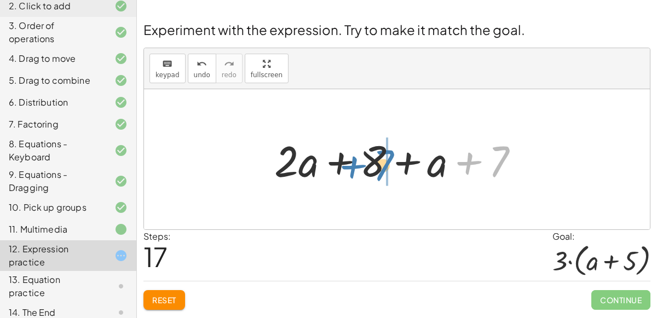
drag, startPoint x: 499, startPoint y: 149, endPoint x: 384, endPoint y: 152, distance: 115.7
click at [384, 152] on div at bounding box center [401, 159] width 265 height 56
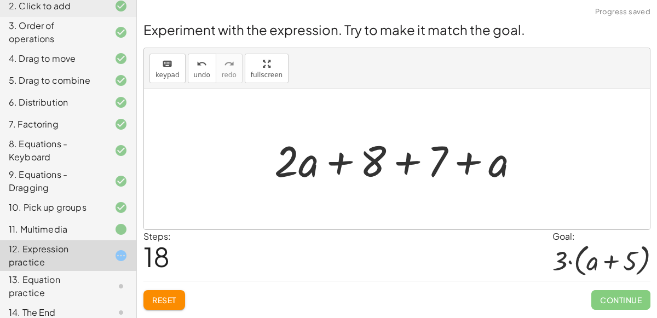
click at [405, 155] on div at bounding box center [401, 159] width 265 height 56
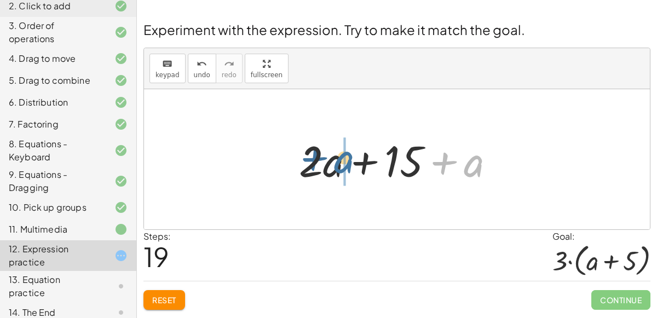
drag, startPoint x: 471, startPoint y: 171, endPoint x: 334, endPoint y: 173, distance: 137.0
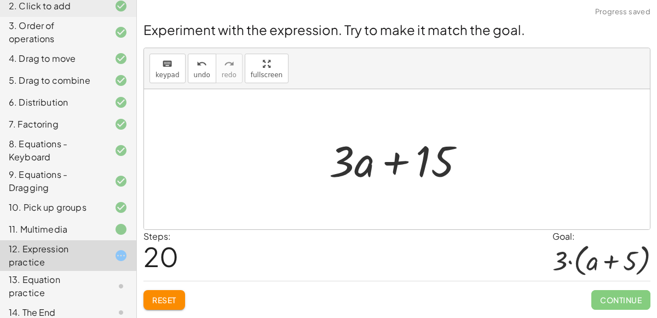
click at [396, 159] on div at bounding box center [402, 159] width 156 height 56
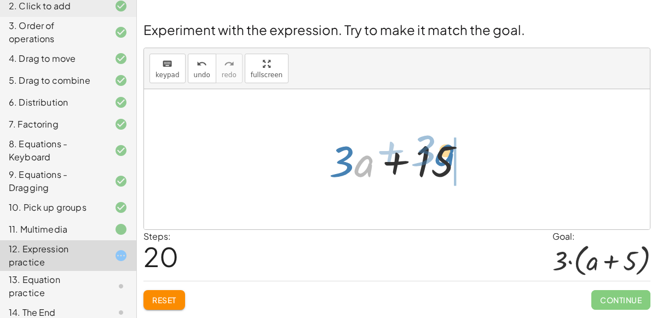
drag, startPoint x: 364, startPoint y: 170, endPoint x: 447, endPoint y: 159, distance: 83.4
click at [447, 159] on div at bounding box center [402, 159] width 156 height 56
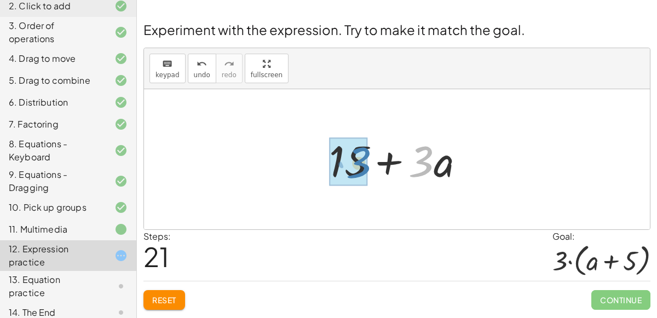
drag, startPoint x: 417, startPoint y: 160, endPoint x: 354, endPoint y: 162, distance: 63.0
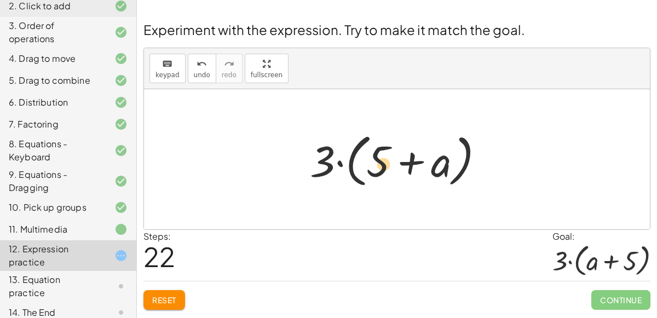
drag, startPoint x: 449, startPoint y: 164, endPoint x: 392, endPoint y: 165, distance: 57.5
click at [392, 165] on div at bounding box center [402, 159] width 194 height 63
drag, startPoint x: 436, startPoint y: 170, endPoint x: 380, endPoint y: 170, distance: 55.3
click at [380, 170] on div at bounding box center [402, 159] width 194 height 63
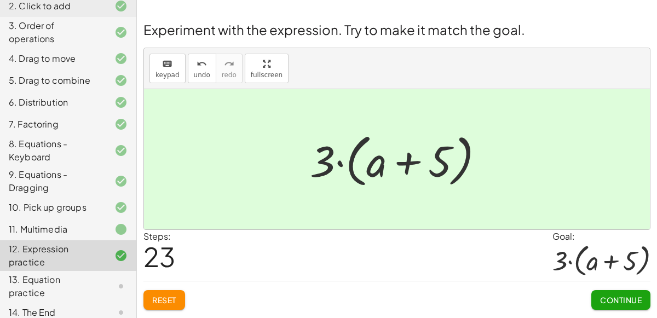
click at [94, 272] on div "13. Equation practice" at bounding box center [68, 286] width 136 height 31
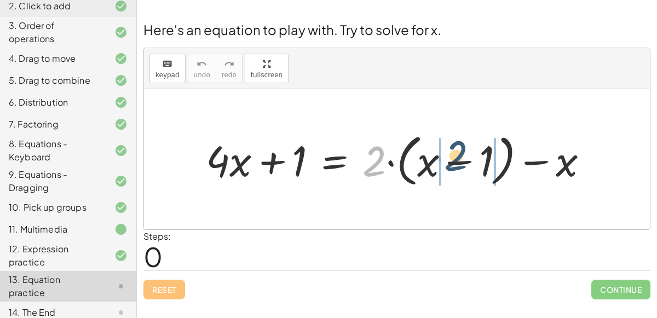
drag, startPoint x: 380, startPoint y: 157, endPoint x: 462, endPoint y: 152, distance: 82.3
click at [462, 152] on div at bounding box center [402, 160] width 402 height 62
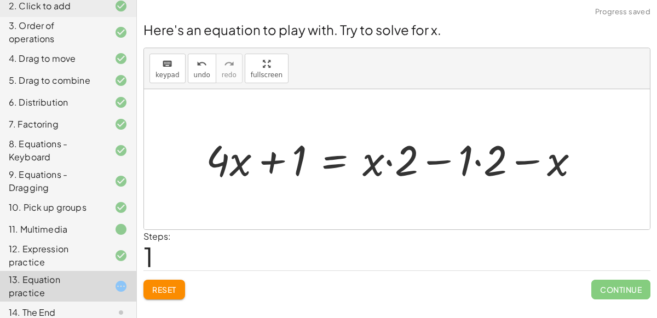
click at [530, 162] on div at bounding box center [398, 158] width 394 height 55
click at [386, 162] on div at bounding box center [398, 158] width 394 height 55
click at [433, 162] on div at bounding box center [398, 158] width 394 height 55
click at [481, 157] on div at bounding box center [398, 158] width 394 height 55
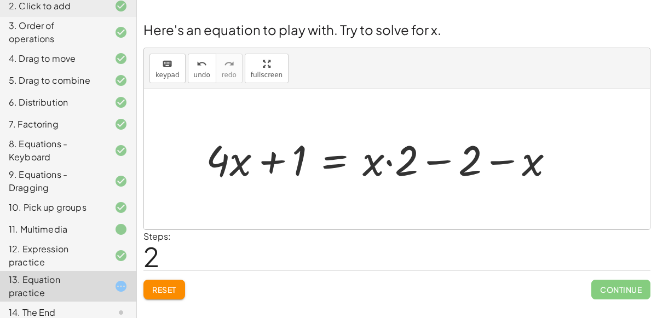
click at [431, 160] on div at bounding box center [385, 158] width 369 height 55
click at [387, 162] on div at bounding box center [385, 158] width 369 height 55
click at [271, 155] on div at bounding box center [385, 158] width 369 height 55
click at [235, 164] on div at bounding box center [385, 158] width 369 height 55
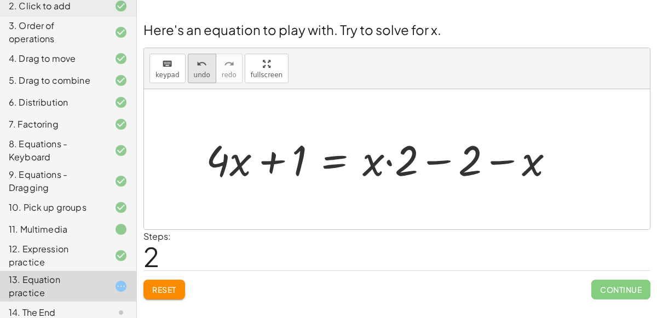
click at [197, 58] on icon "undo" at bounding box center [202, 64] width 10 height 13
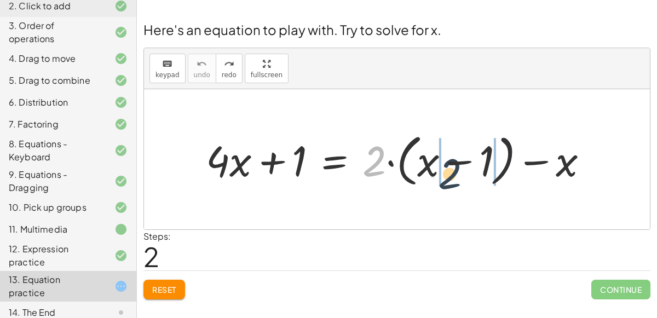
drag, startPoint x: 375, startPoint y: 158, endPoint x: 461, endPoint y: 174, distance: 87.5
click at [461, 174] on div at bounding box center [402, 160] width 402 height 62
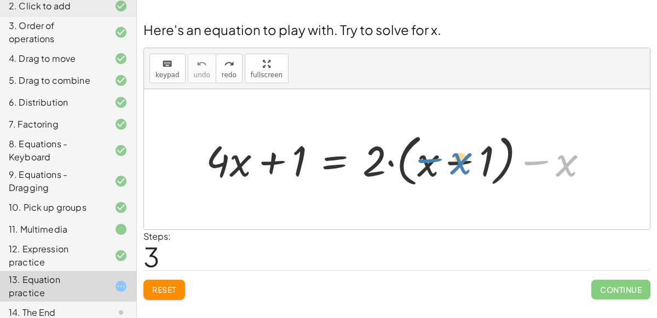
drag, startPoint x: 569, startPoint y: 161, endPoint x: 464, endPoint y: 162, distance: 104.7
click at [464, 162] on div at bounding box center [402, 160] width 402 height 62
click at [390, 161] on div at bounding box center [402, 160] width 402 height 62
click at [523, 162] on div at bounding box center [402, 160] width 402 height 62
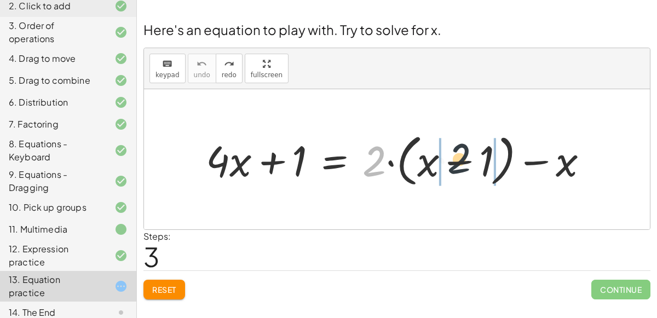
drag, startPoint x: 373, startPoint y: 164, endPoint x: 476, endPoint y: 187, distance: 104.9
click at [476, 187] on div at bounding box center [402, 160] width 402 height 62
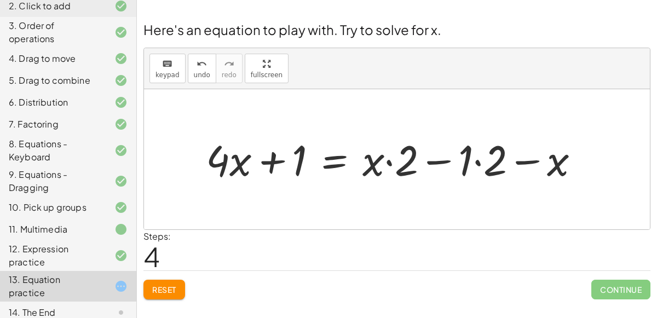
click at [390, 163] on div at bounding box center [398, 158] width 394 height 55
drag, startPoint x: 403, startPoint y: 164, endPoint x: 365, endPoint y: 167, distance: 38.5
click at [365, 167] on div at bounding box center [398, 158] width 394 height 55
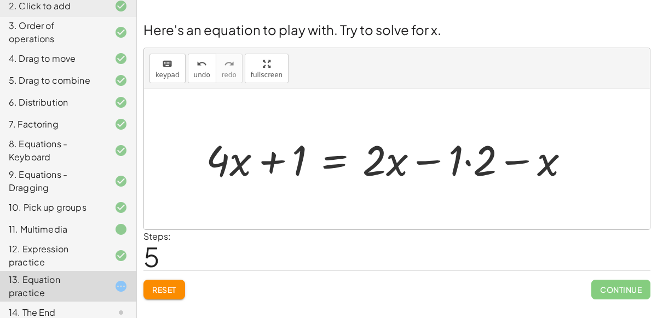
click at [468, 162] on div at bounding box center [393, 158] width 384 height 55
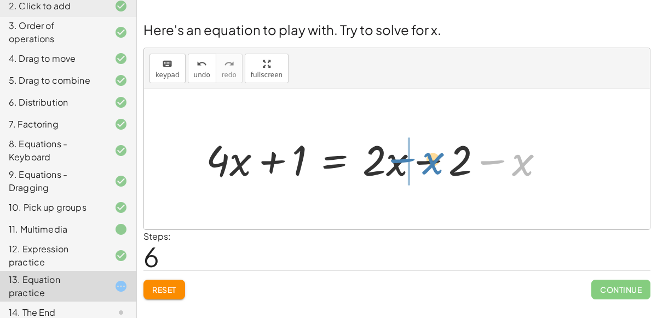
drag, startPoint x: 509, startPoint y: 164, endPoint x: 422, endPoint y: 163, distance: 87.1
click at [422, 163] on div at bounding box center [380, 158] width 358 height 55
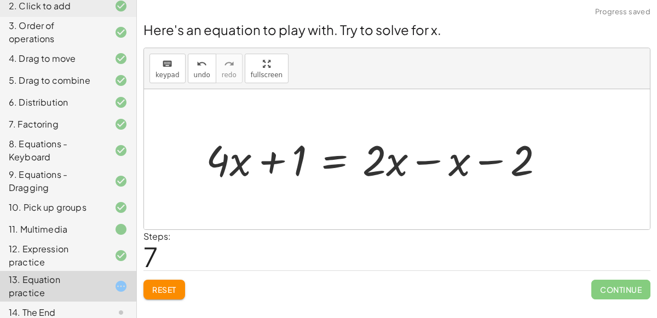
click at [425, 162] on div at bounding box center [380, 158] width 358 height 55
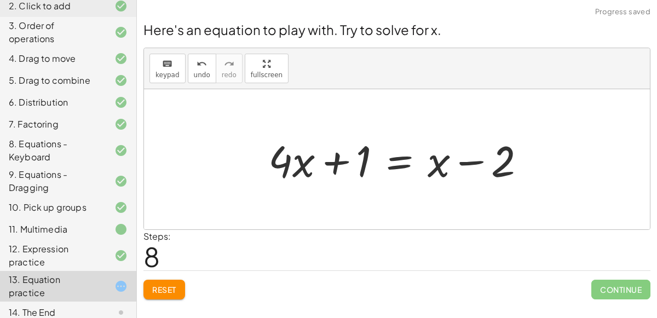
click at [473, 161] on div at bounding box center [401, 159] width 277 height 56
click at [338, 162] on div at bounding box center [401, 159] width 277 height 56
click at [390, 156] on div at bounding box center [401, 159] width 277 height 56
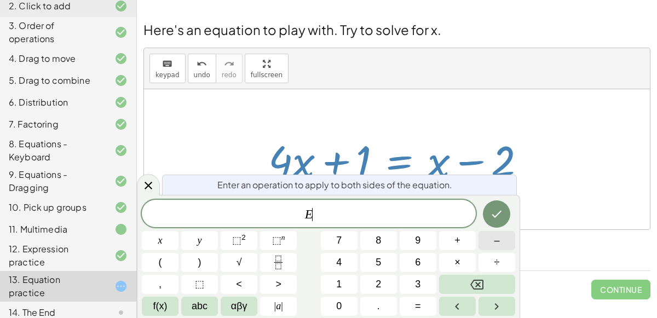
click at [488, 243] on button "–" at bounding box center [497, 240] width 37 height 19
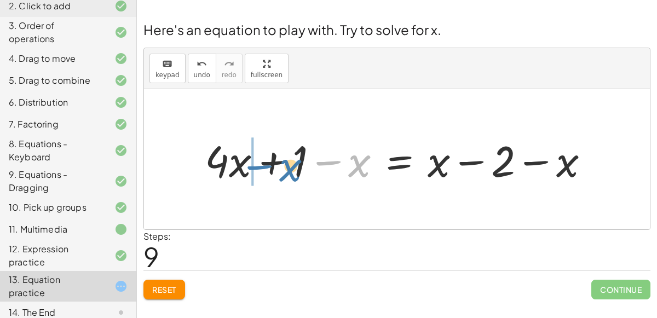
drag, startPoint x: 322, startPoint y: 159, endPoint x: 253, endPoint y: 164, distance: 69.2
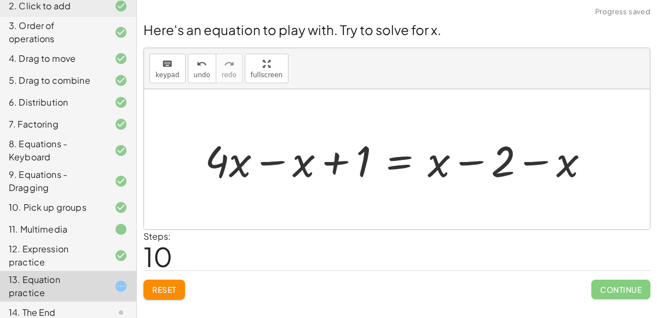
click at [262, 163] on div at bounding box center [401, 159] width 404 height 56
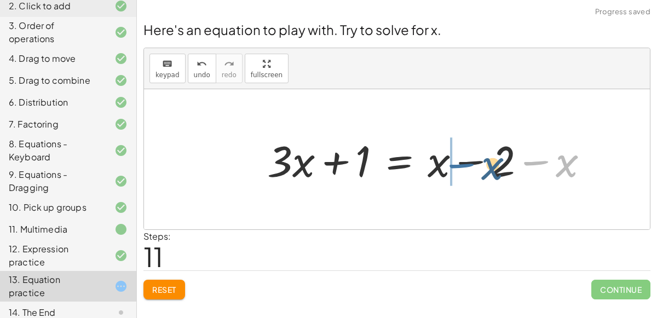
drag, startPoint x: 535, startPoint y: 163, endPoint x: 460, endPoint y: 165, distance: 75.1
click at [460, 165] on div at bounding box center [433, 159] width 342 height 56
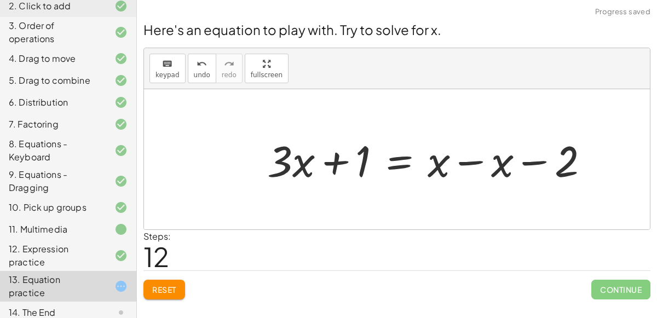
click at [460, 165] on div at bounding box center [433, 159] width 342 height 56
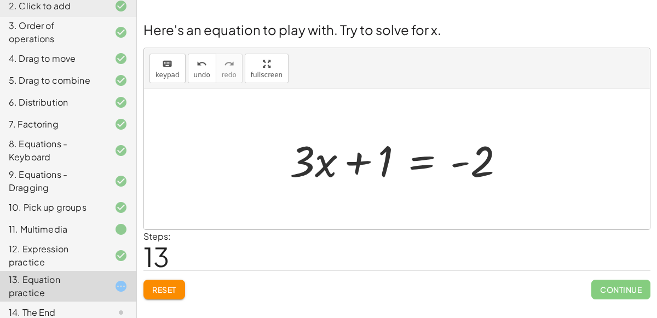
click at [427, 165] on div at bounding box center [401, 159] width 235 height 56
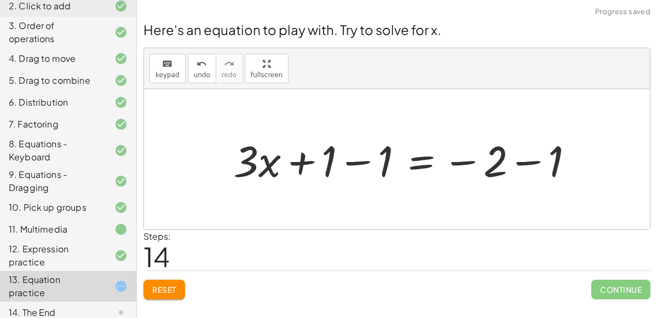
click at [358, 162] on div at bounding box center [408, 159] width 361 height 56
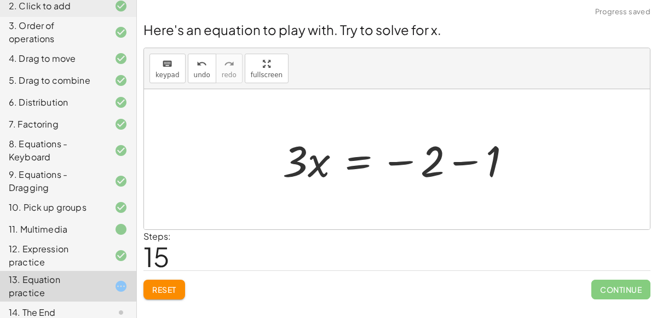
click at [468, 161] on div at bounding box center [401, 159] width 248 height 56
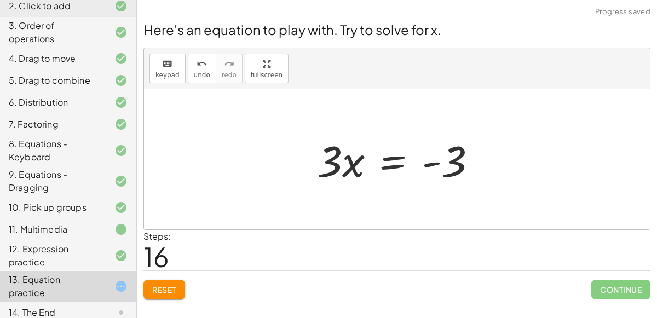
click at [339, 156] on div at bounding box center [402, 159] width 180 height 56
click at [384, 163] on div at bounding box center [402, 159] width 180 height 56
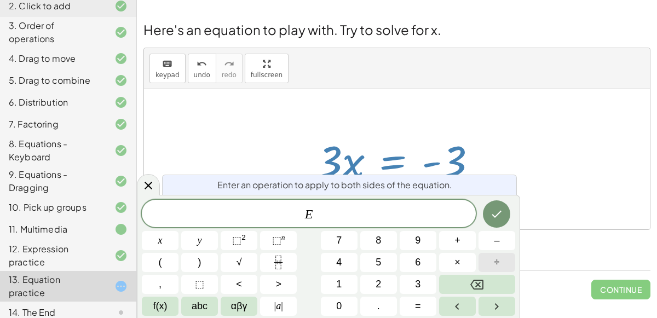
click at [499, 256] on span "÷" at bounding box center [497, 262] width 5 height 15
click at [425, 281] on button "3" at bounding box center [418, 284] width 37 height 19
click at [497, 218] on icon "Done" at bounding box center [496, 214] width 13 height 13
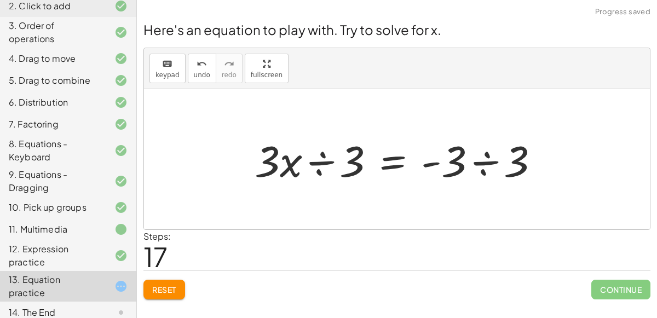
click at [328, 160] on div at bounding box center [401, 159] width 304 height 56
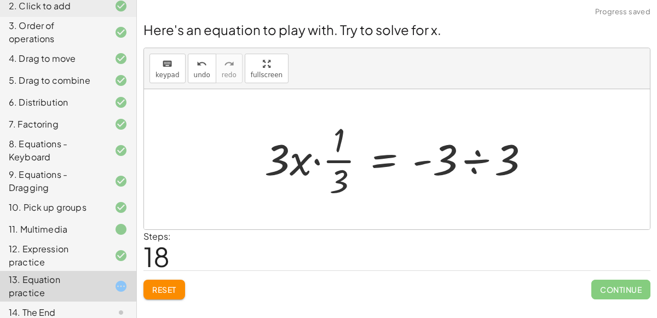
click at [329, 161] on div at bounding box center [401, 159] width 285 height 84
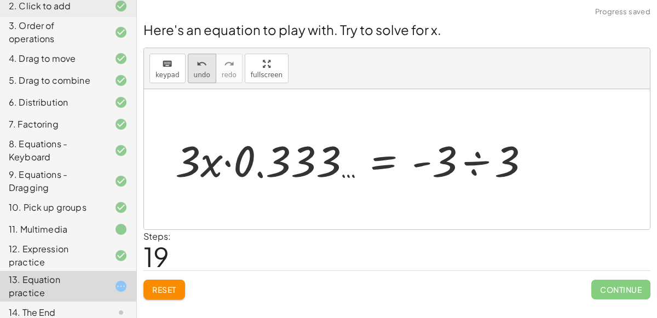
click at [197, 67] on icon "undo" at bounding box center [202, 64] width 10 height 13
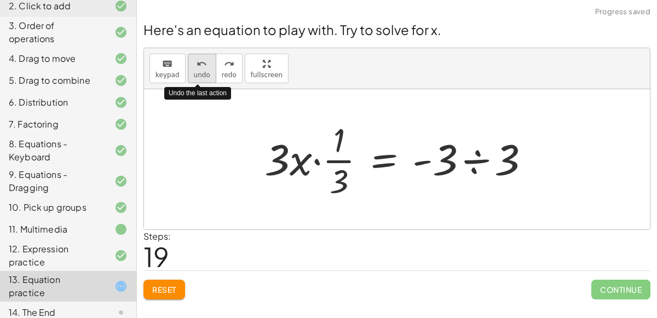
click at [197, 67] on icon "undo" at bounding box center [202, 64] width 10 height 13
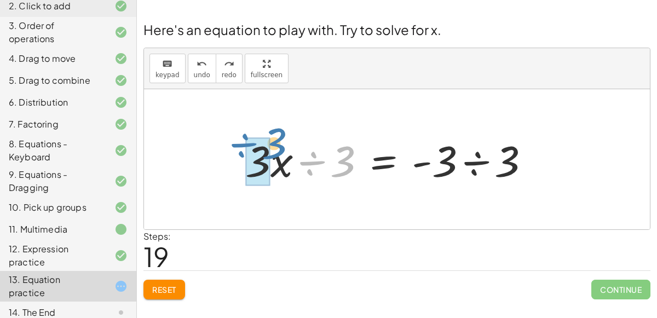
drag, startPoint x: 334, startPoint y: 164, endPoint x: 265, endPoint y: 146, distance: 71.4
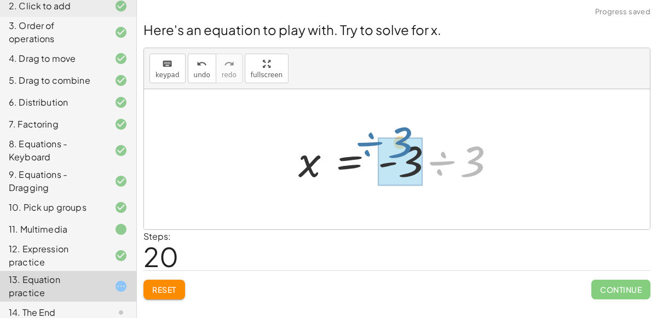
drag, startPoint x: 486, startPoint y: 164, endPoint x: 415, endPoint y: 146, distance: 73.1
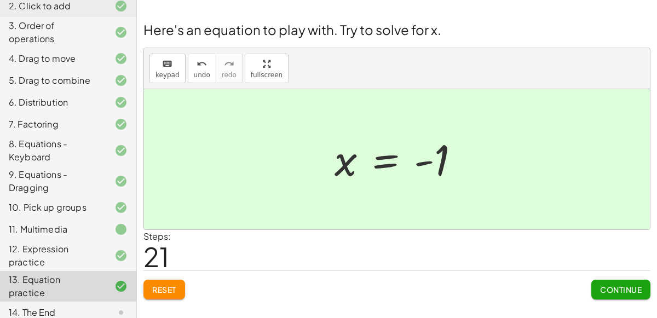
click at [71, 306] on div "14. The End" at bounding box center [53, 312] width 88 height 13
